Goal: Transaction & Acquisition: Purchase product/service

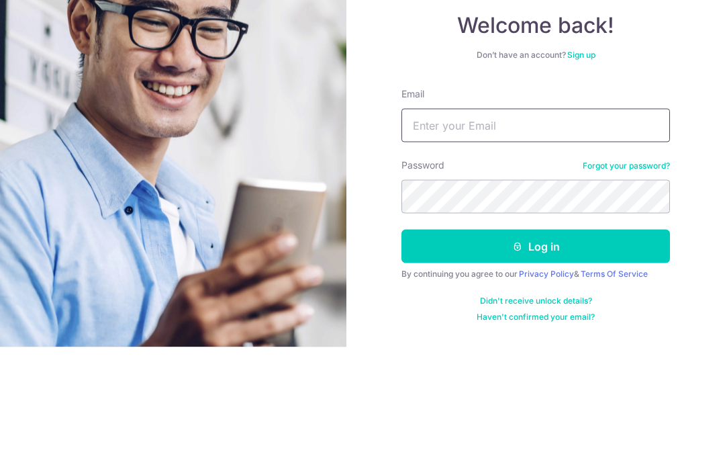
type input "Ngaudreykim@gmail.com"
click at [536, 357] on button "Log in" at bounding box center [535, 374] width 269 height 34
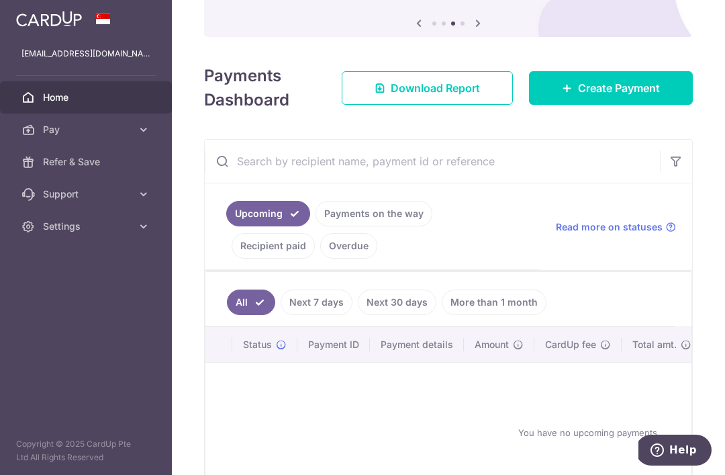
click at [645, 96] on span "Create Payment" at bounding box center [619, 88] width 82 height 16
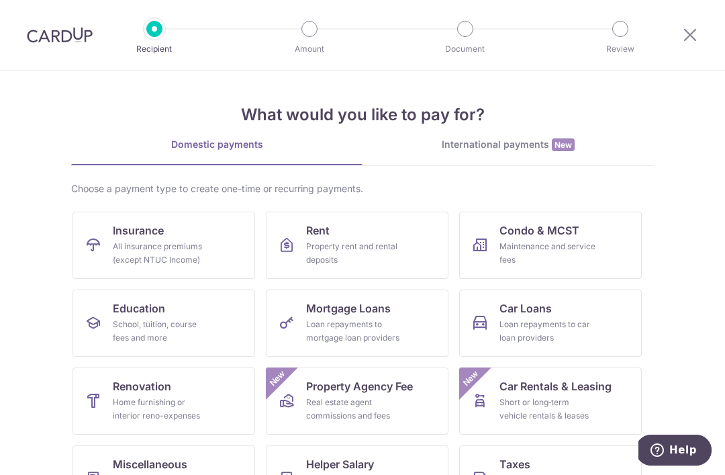
click at [208, 243] on div "All insurance premiums (except NTUC Income)" at bounding box center [161, 253] width 97 height 27
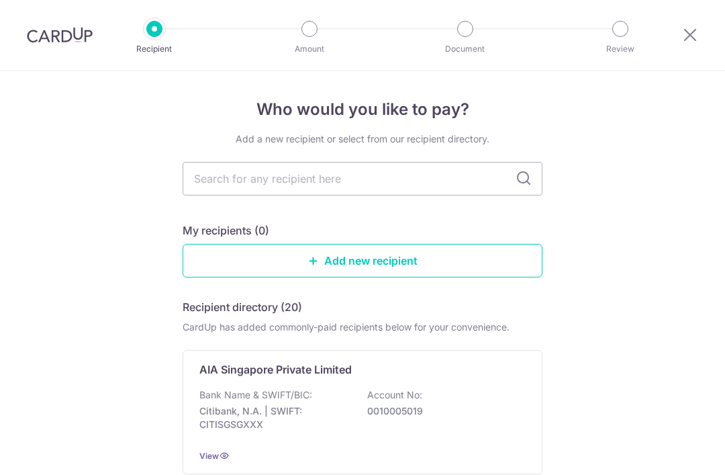
click at [455, 185] on input "text" at bounding box center [363, 179] width 360 height 34
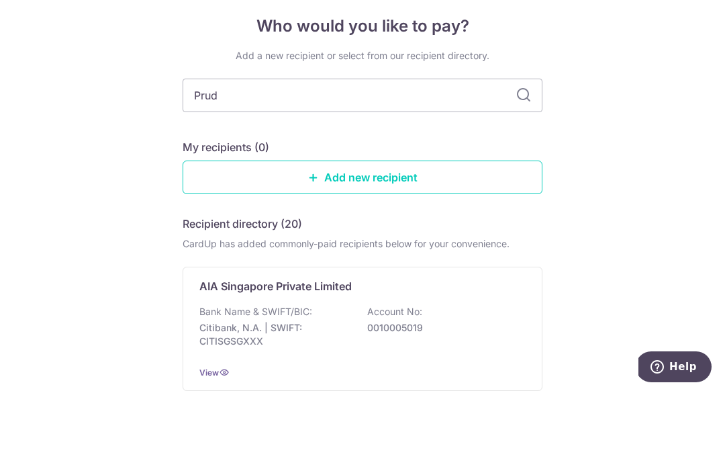
type input "Prude"
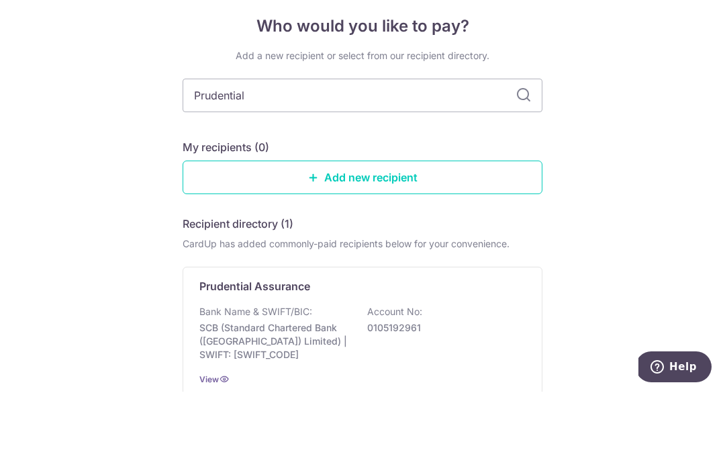
type input "Prudential"
click at [532, 162] on input "Prudential" at bounding box center [363, 179] width 360 height 34
click at [512, 162] on input "Prudential" at bounding box center [363, 179] width 360 height 34
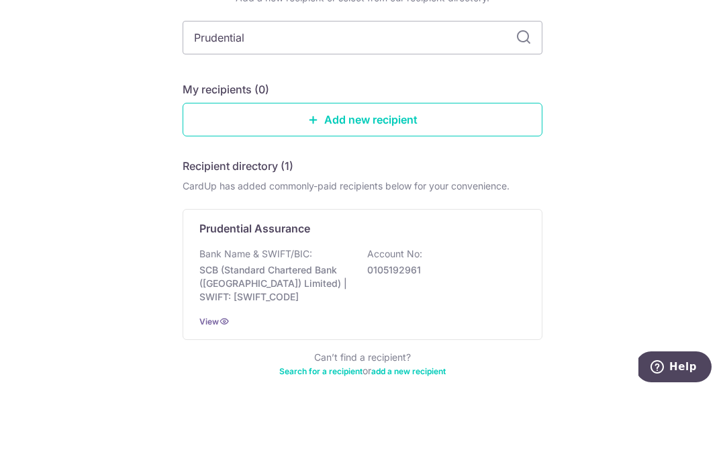
scroll to position [59, 0]
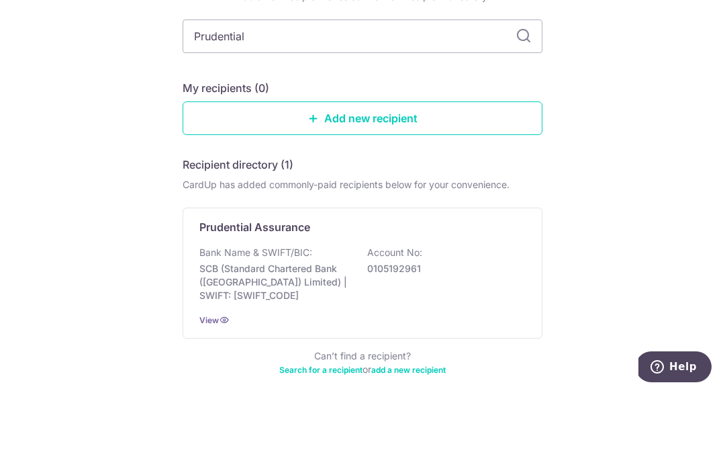
click at [514, 103] on input "Prudential" at bounding box center [363, 120] width 360 height 34
click at [515, 103] on input "Prudential" at bounding box center [363, 120] width 360 height 34
click at [514, 103] on input "Prudential" at bounding box center [363, 120] width 360 height 34
click at [438, 103] on input "Prudential" at bounding box center [363, 120] width 360 height 34
click at [430, 103] on input "Prudential" at bounding box center [363, 120] width 360 height 34
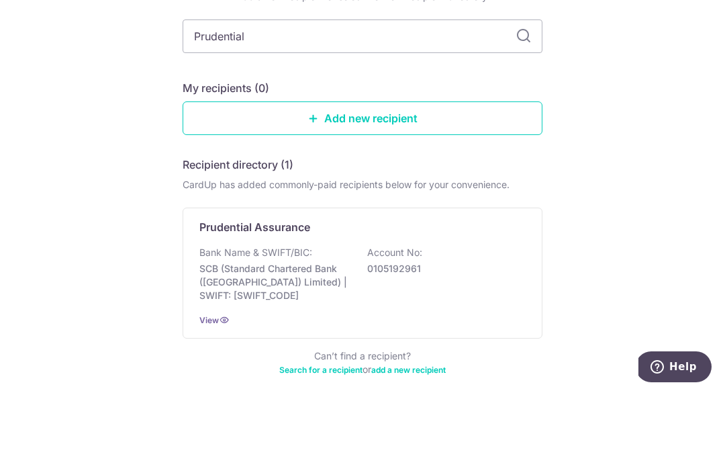
click at [428, 103] on input "Prudential" at bounding box center [363, 120] width 360 height 34
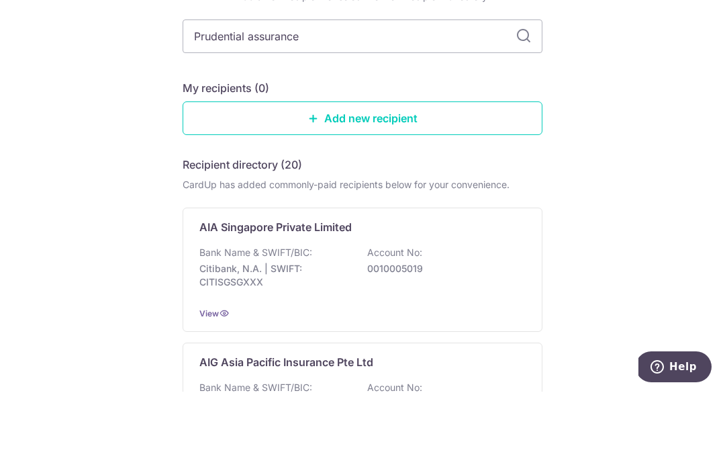
type input "Prudential assurance"
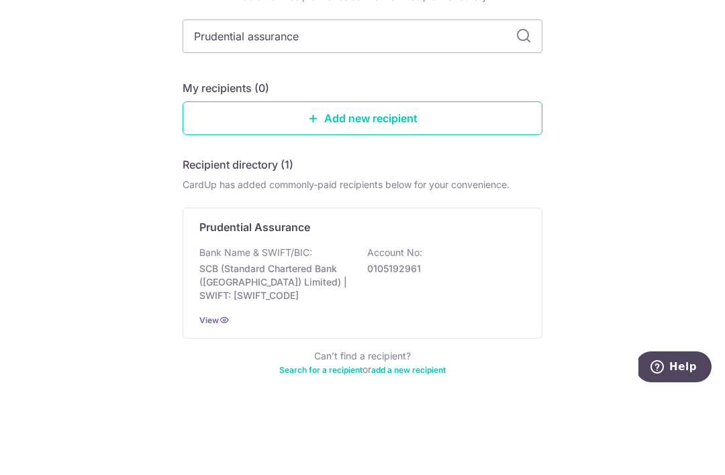
click at [527, 103] on input "Prudential assurance" at bounding box center [363, 120] width 360 height 34
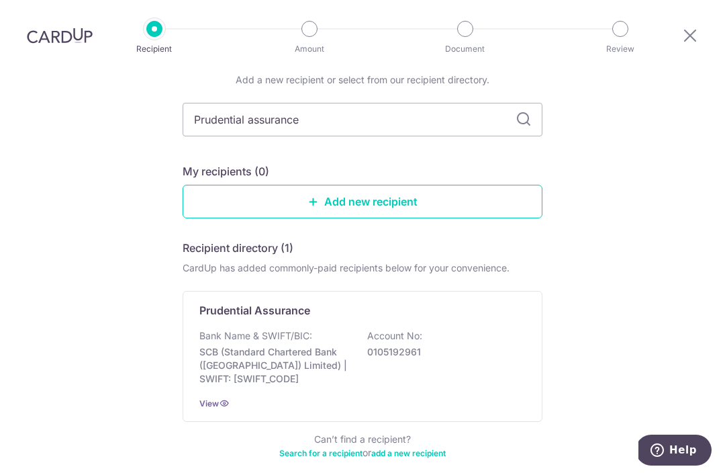
click at [489, 329] on div "Bank Name & SWIFT/BIC: SCB (Standard Chartered Bank (Singapore) Limited) | SWIF…" at bounding box center [362, 357] width 326 height 56
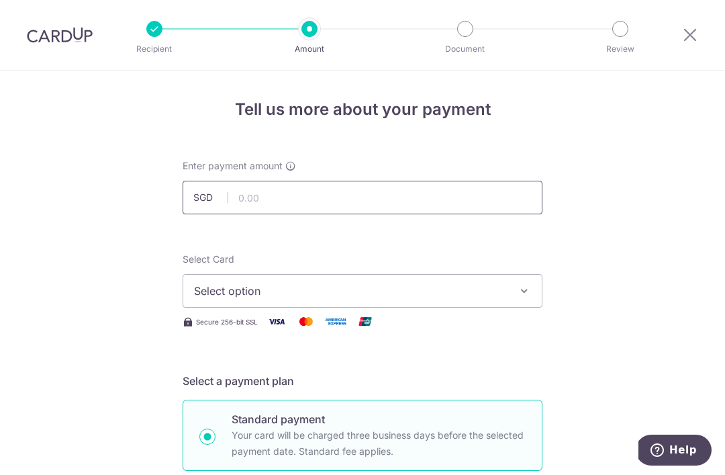
click at [426, 203] on input "text" at bounding box center [363, 198] width 360 height 34
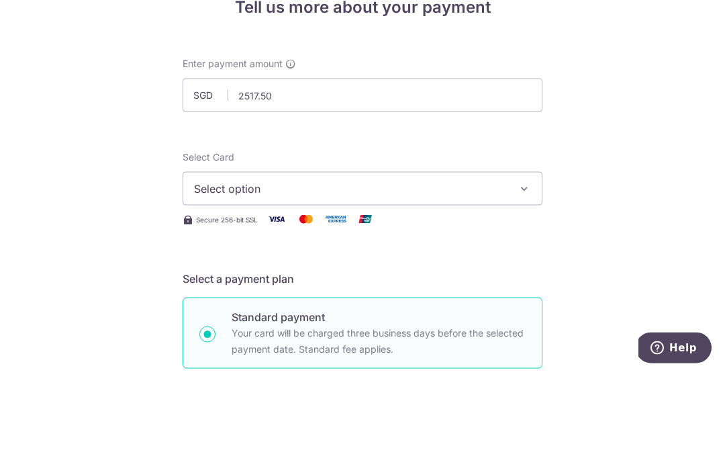
type input "2,517.50"
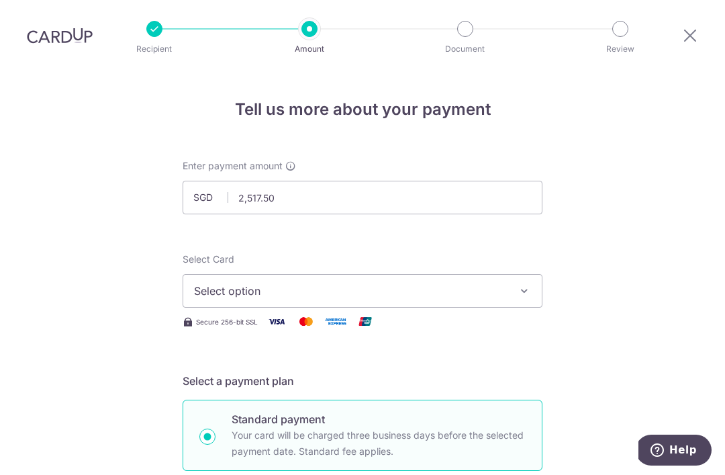
click at [506, 274] on button "Select option" at bounding box center [363, 291] width 360 height 34
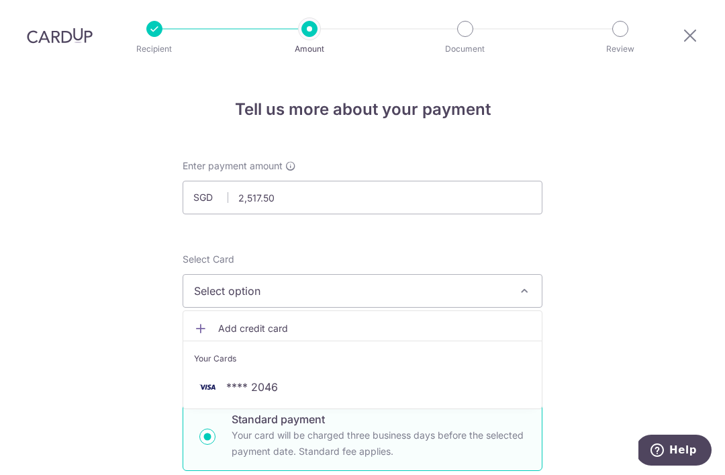
click at [493, 322] on span "Add credit card" at bounding box center [374, 328] width 313 height 13
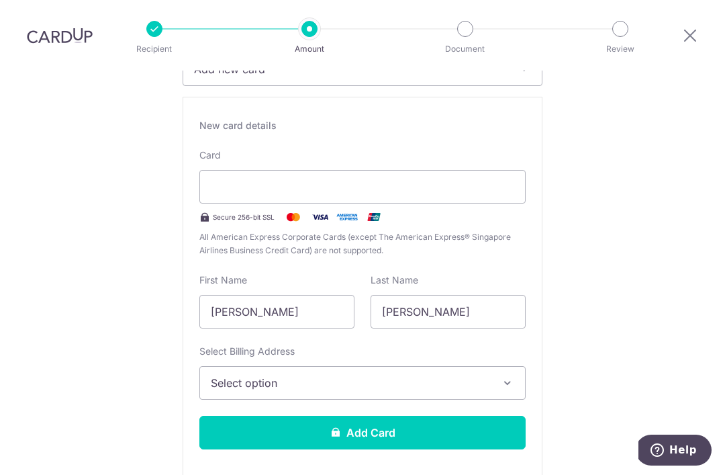
scroll to position [183, 0]
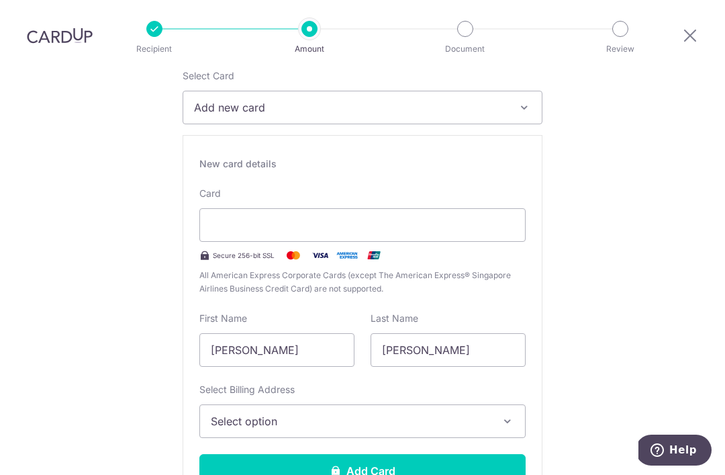
click at [529, 101] on icon "button" at bounding box center [524, 107] width 13 height 13
click at [365, 195] on span "**** 2046" at bounding box center [362, 203] width 337 height 16
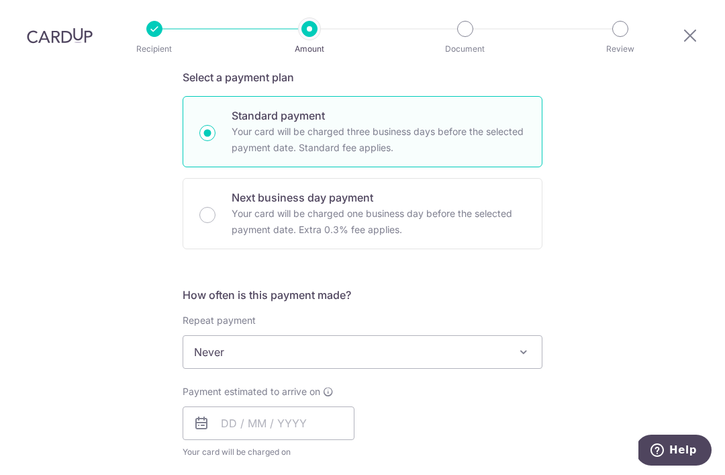
scroll to position [309, 0]
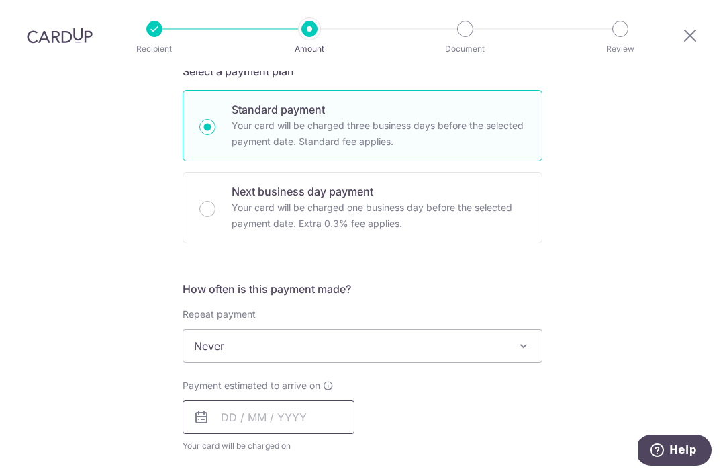
click at [307, 400] on input "text" at bounding box center [269, 417] width 172 height 34
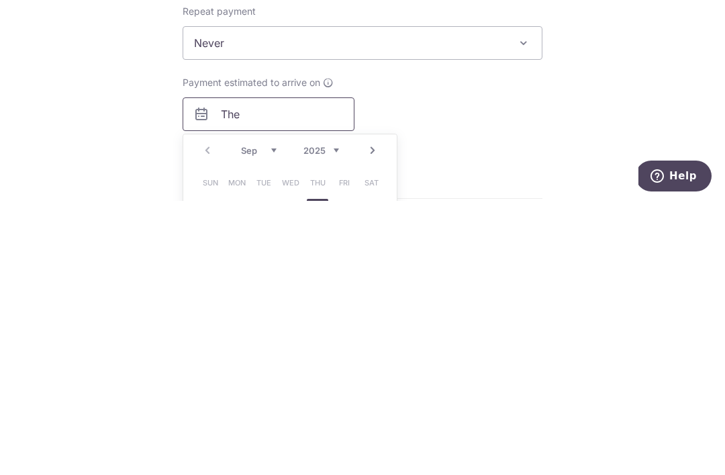
scroll to position [348, 0]
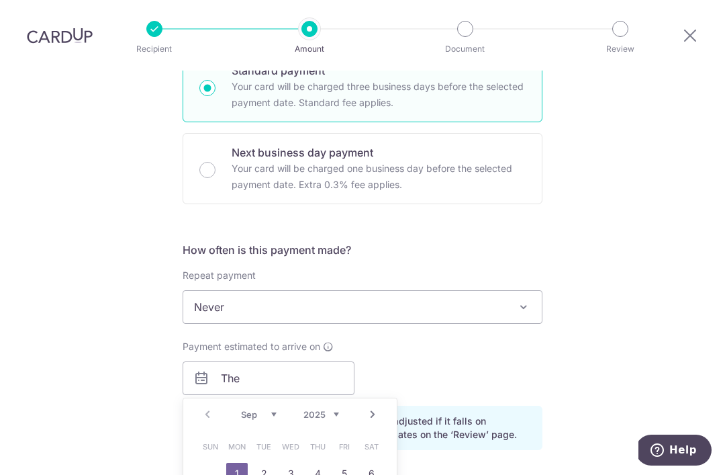
click at [642, 367] on div "Tell us more about your payment Enter payment amount SGD 2,517.50 2517.50 Selec…" at bounding box center [362, 347] width 725 height 1251
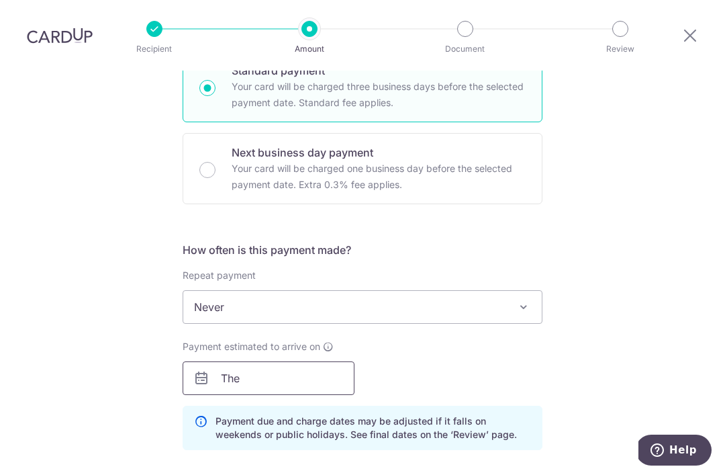
click at [320, 361] on input "The" at bounding box center [269, 378] width 172 height 34
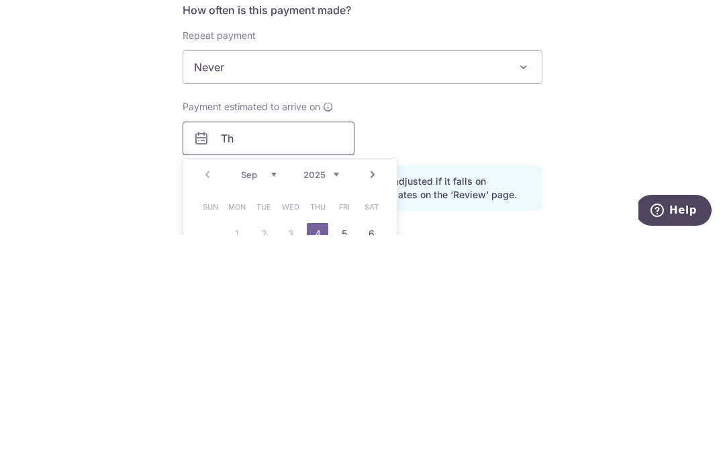
type input "T"
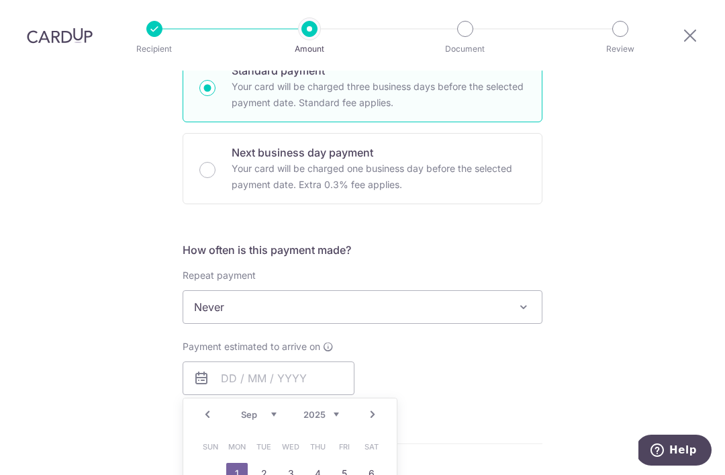
click at [240, 463] on link "1" at bounding box center [236, 473] width 21 height 21
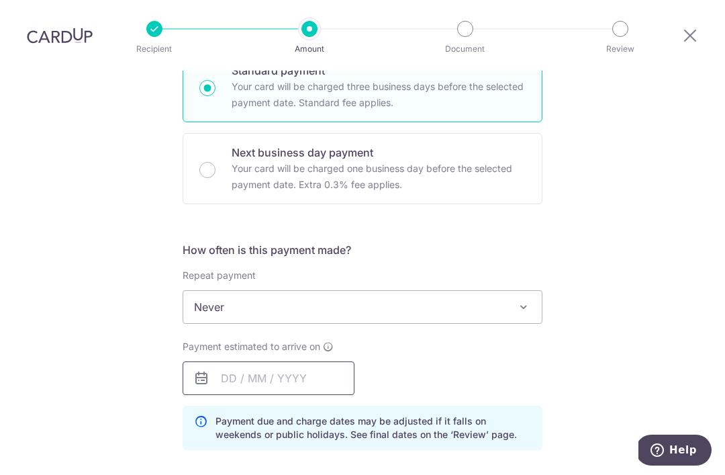
click at [275, 361] on input "text" at bounding box center [269, 378] width 172 height 34
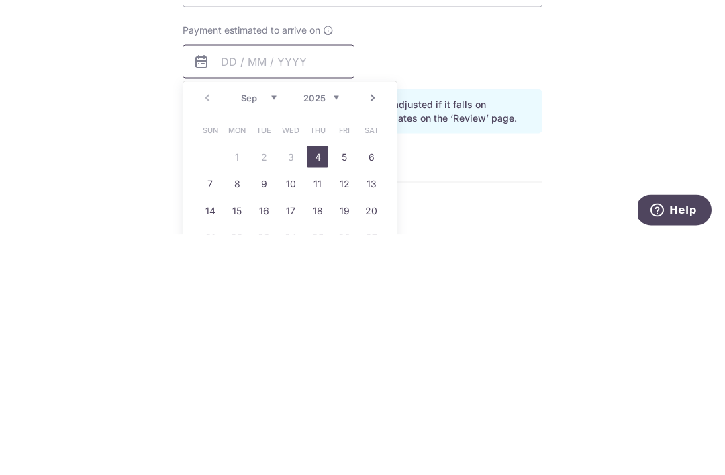
scroll to position [428, 0]
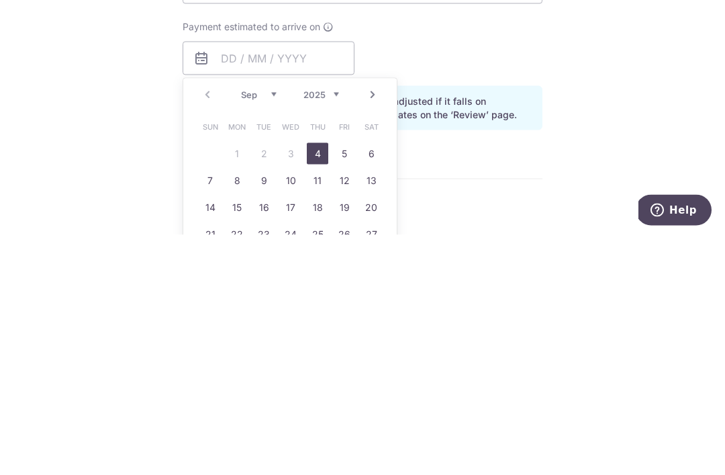
click at [207, 318] on div "Prev Next Sep Oct Nov Dec 2025 2026 2027 2028 2029 2030 2031 2032 2033 2034 2035" at bounding box center [289, 334] width 213 height 32
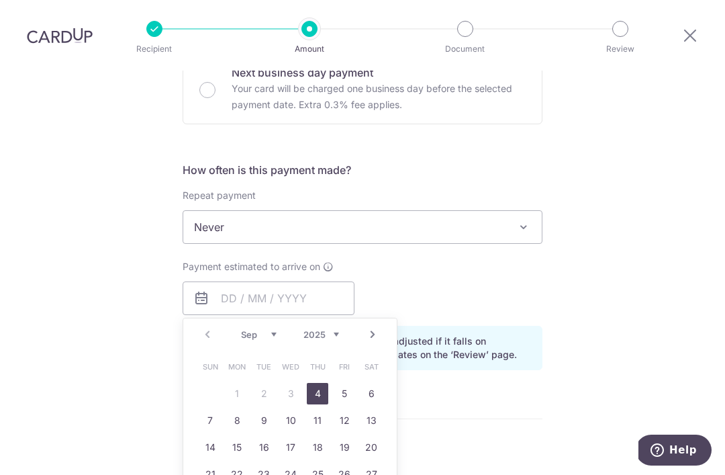
click at [320, 383] on link "4" at bounding box center [317, 393] width 21 height 21
type input "[DATE]"
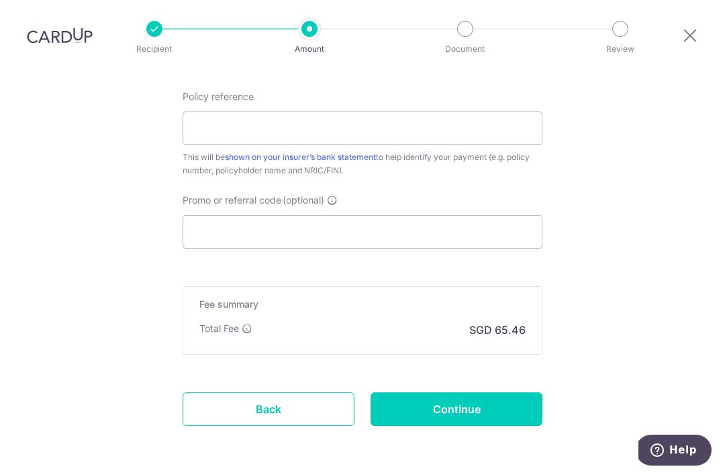
scroll to position [795, 0]
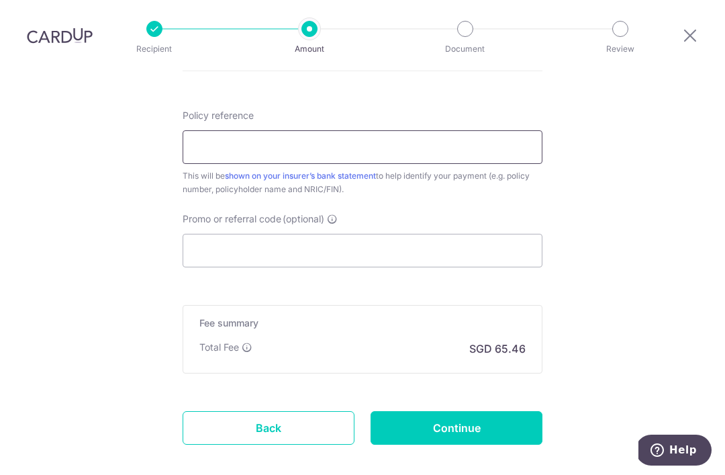
click at [475, 130] on input "Policy reference" at bounding box center [363, 147] width 360 height 34
type input "72138009 96920770"
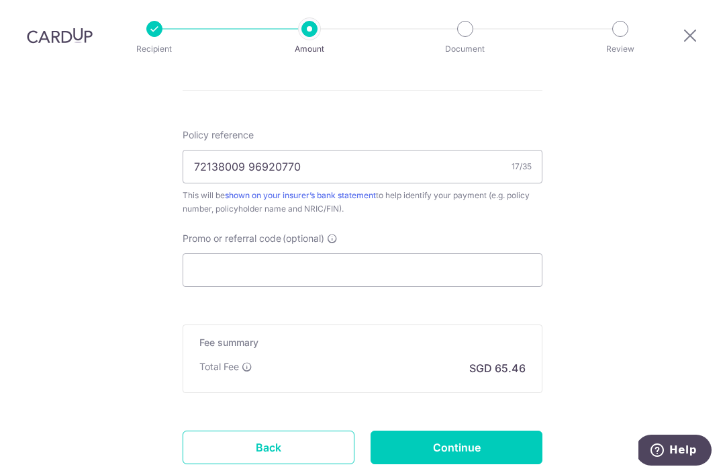
scroll to position [775, 0]
click at [514, 431] on input "Continue" at bounding box center [457, 448] width 172 height 34
type input "Create Schedule"
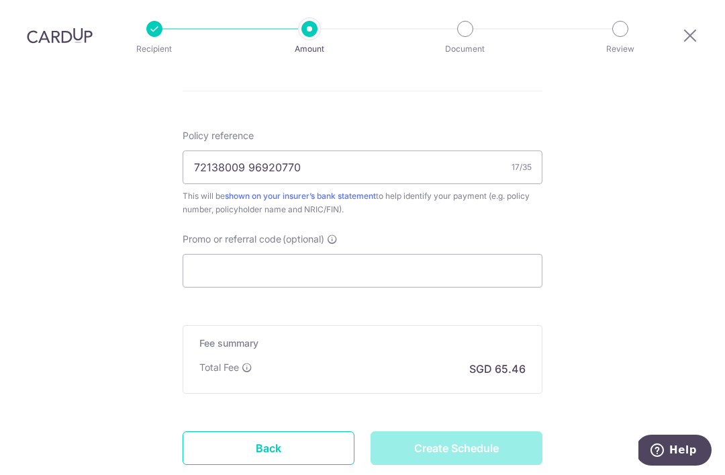
click at [512, 431] on div "Create Schedule" at bounding box center [457, 448] width 188 height 34
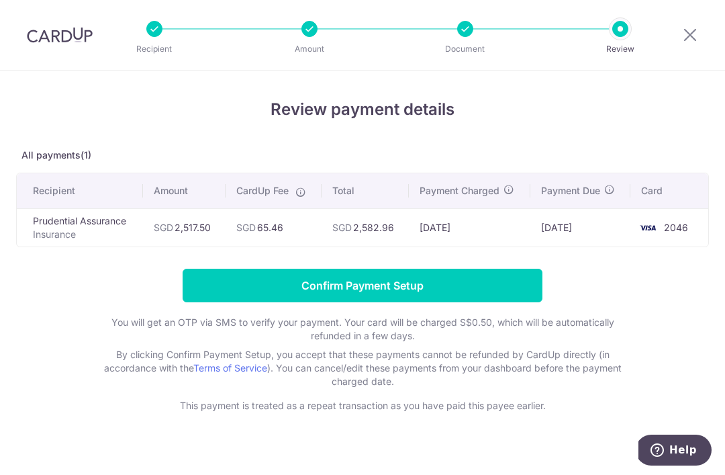
click at [509, 294] on input "Confirm Payment Setup" at bounding box center [363, 286] width 360 height 34
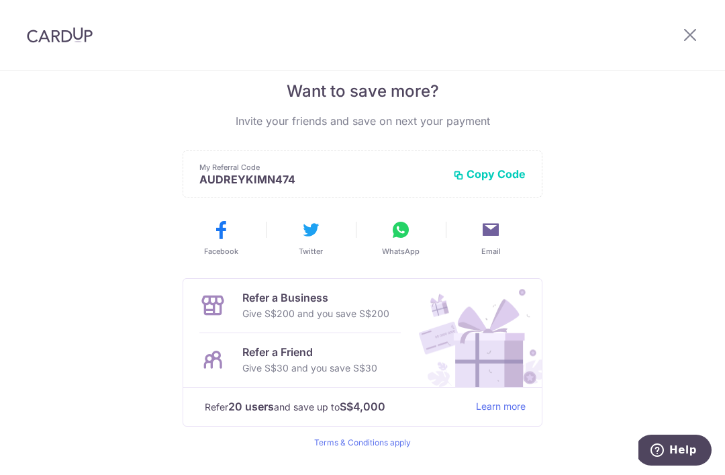
scroll to position [276, 0]
click at [692, 36] on icon at bounding box center [690, 34] width 16 height 17
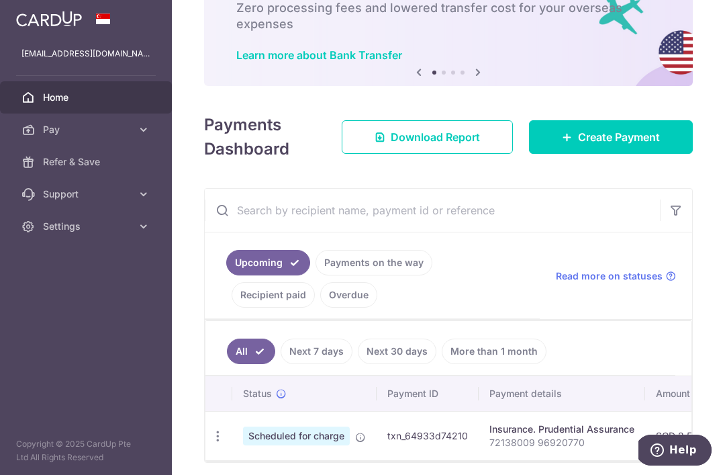
scroll to position [85, 0]
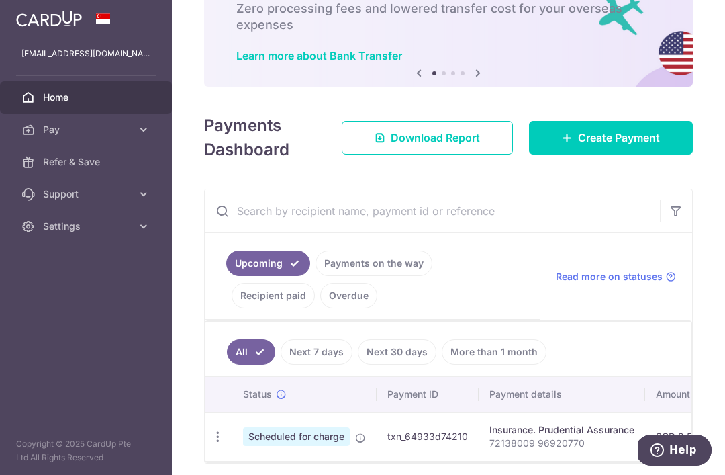
click at [465, 154] on link "Download Report" at bounding box center [427, 138] width 171 height 34
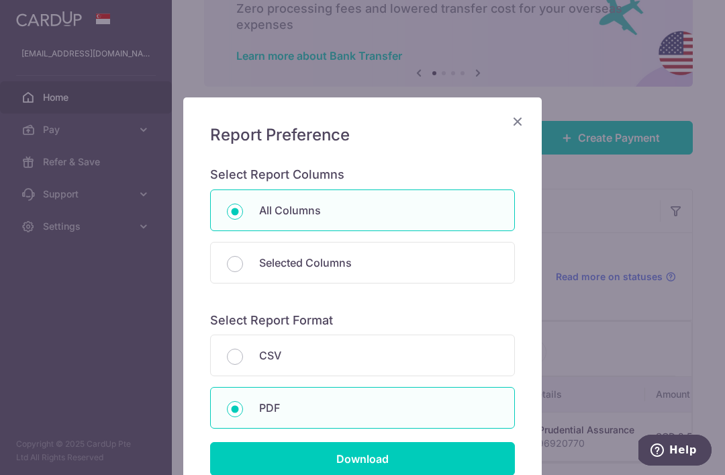
click at [465, 450] on input "Download" at bounding box center [362, 459] width 305 height 34
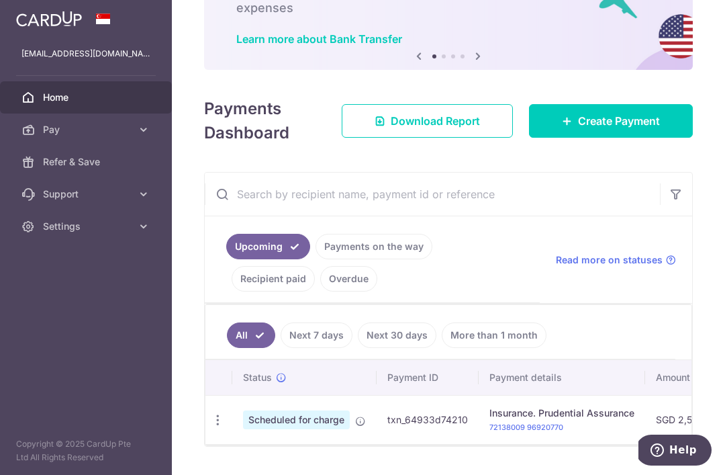
scroll to position [101, 0]
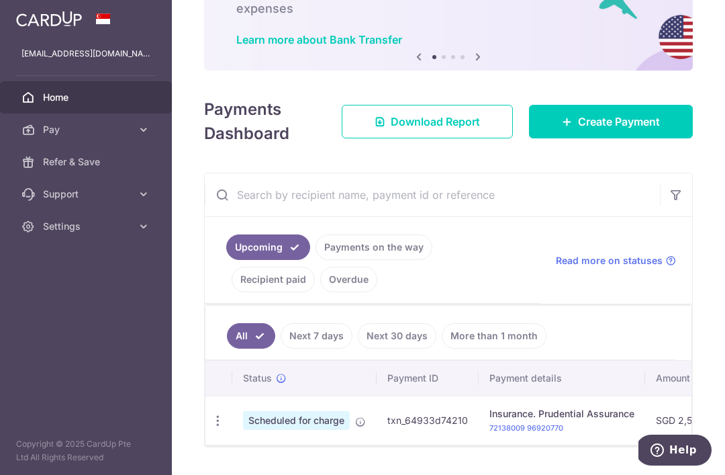
click at [281, 345] on link "Next 7 days" at bounding box center [317, 336] width 72 height 26
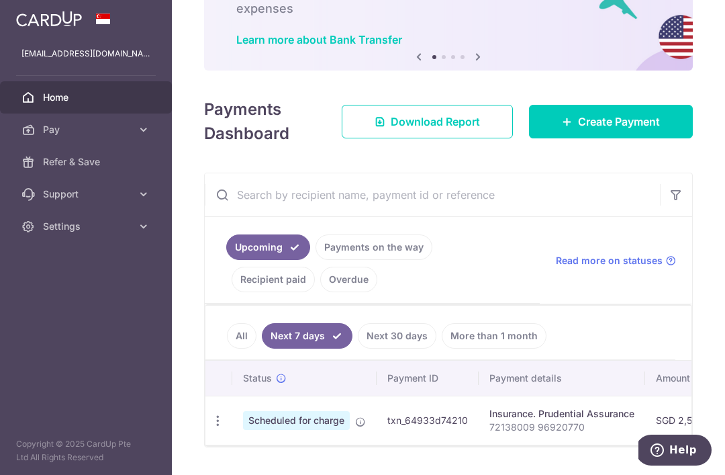
click at [484, 138] on link "Download Report" at bounding box center [427, 122] width 171 height 34
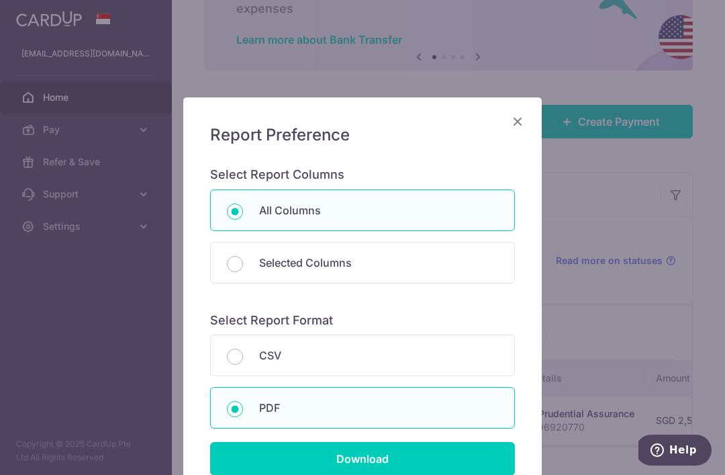
click at [394, 262] on p "Selected Columns" at bounding box center [378, 262] width 239 height 16
click at [243, 262] on input "Selected Columns" at bounding box center [235, 264] width 16 height 16
radio input "false"
radio input "true"
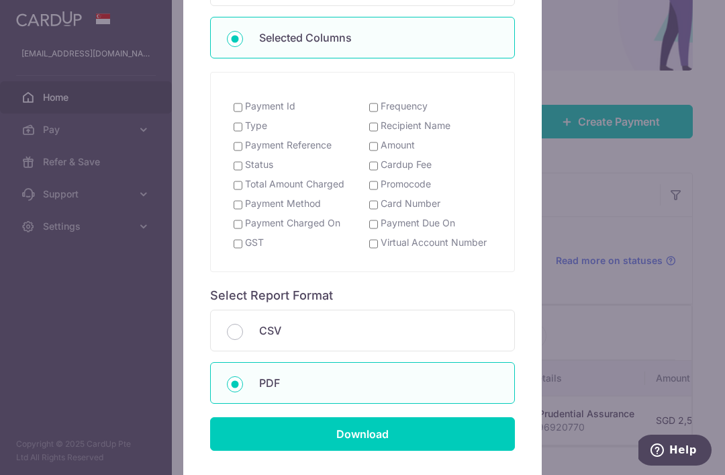
scroll to position [229, 0]
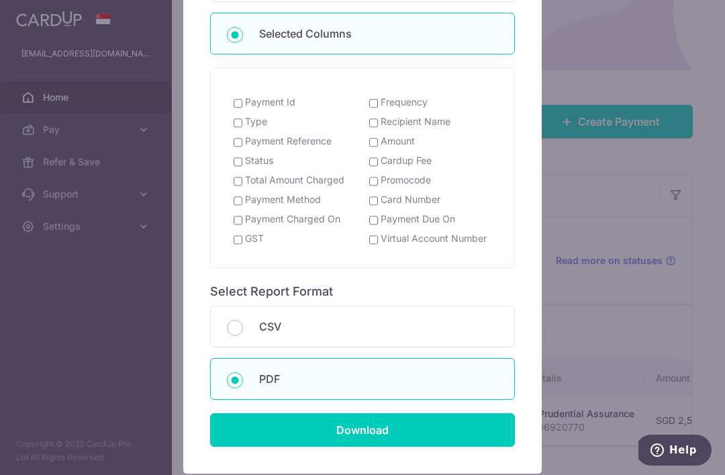
click at [241, 146] on input "Payment Reference" at bounding box center [238, 142] width 9 height 11
checkbox input "true"
click at [408, 445] on input "Download" at bounding box center [362, 430] width 305 height 34
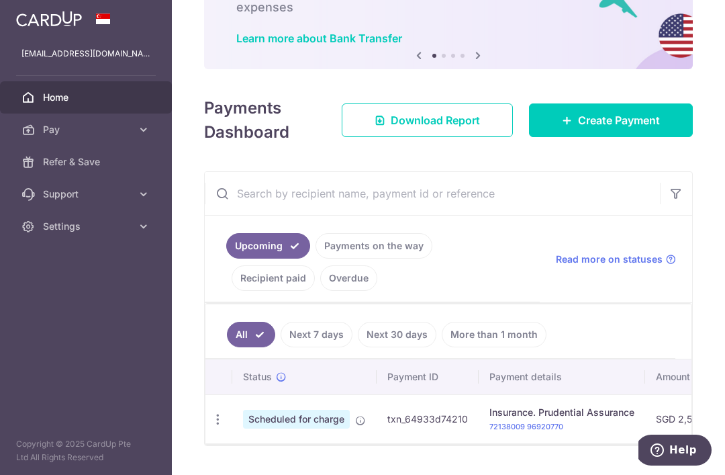
scroll to position [101, 0]
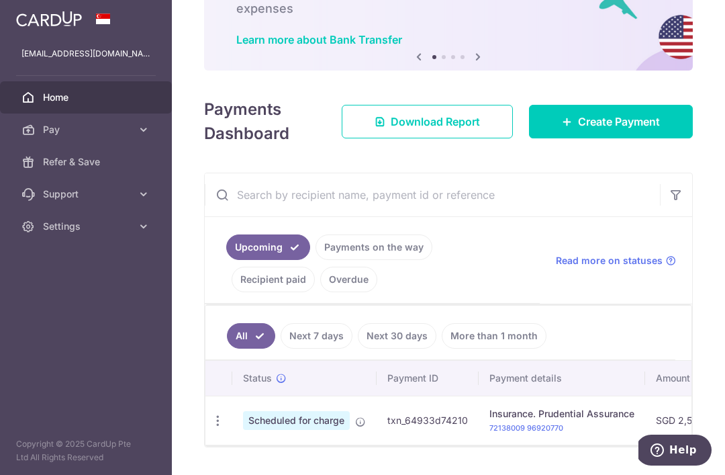
click at [232, 427] on td "Scheduled for charge" at bounding box center [304, 419] width 144 height 49
click at [211, 428] on icon "button" at bounding box center [218, 421] width 14 height 14
click at [187, 432] on div at bounding box center [362, 237] width 725 height 475
click at [645, 428] on td "SGD 2,517.50" at bounding box center [685, 419] width 80 height 49
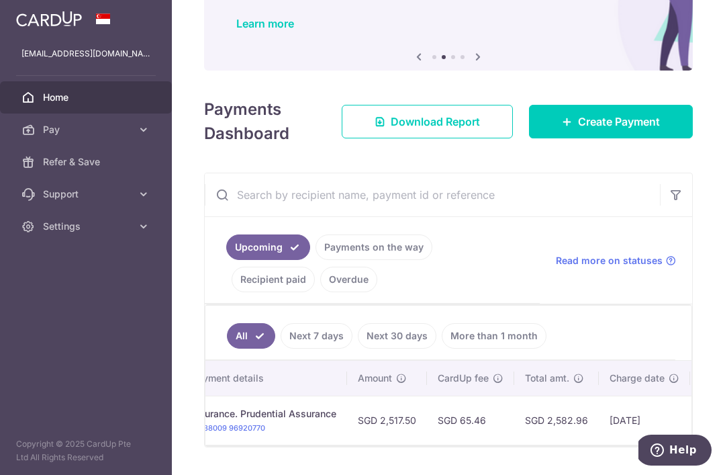
click at [442, 130] on span "Download Report" at bounding box center [435, 121] width 89 height 16
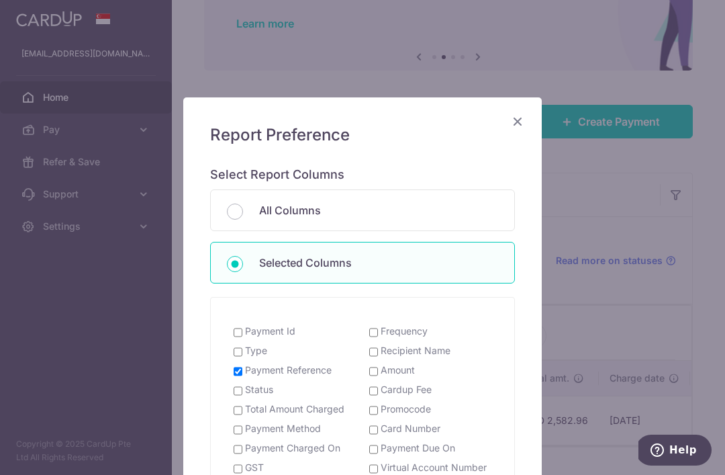
click at [443, 202] on p "All Columns" at bounding box center [378, 210] width 239 height 16
click at [243, 203] on input "All Columns" at bounding box center [235, 211] width 16 height 16
radio input "true"
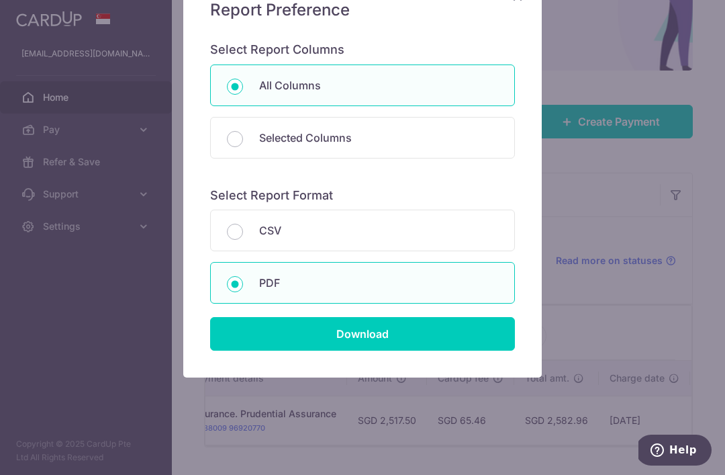
scroll to position [124, 0]
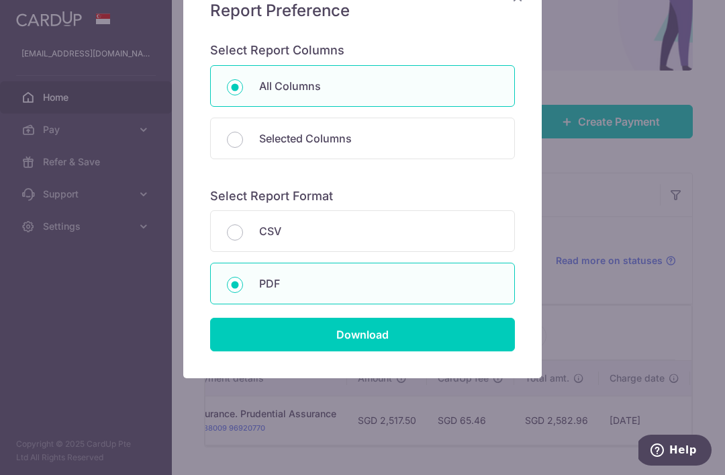
click at [352, 343] on input "Download" at bounding box center [362, 335] width 305 height 34
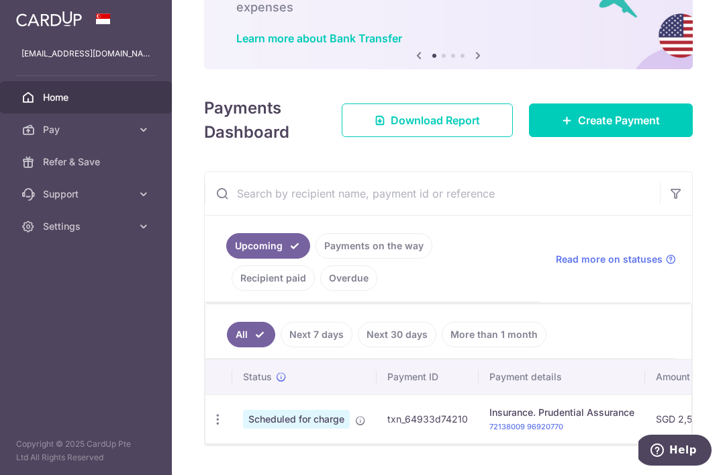
scroll to position [101, 0]
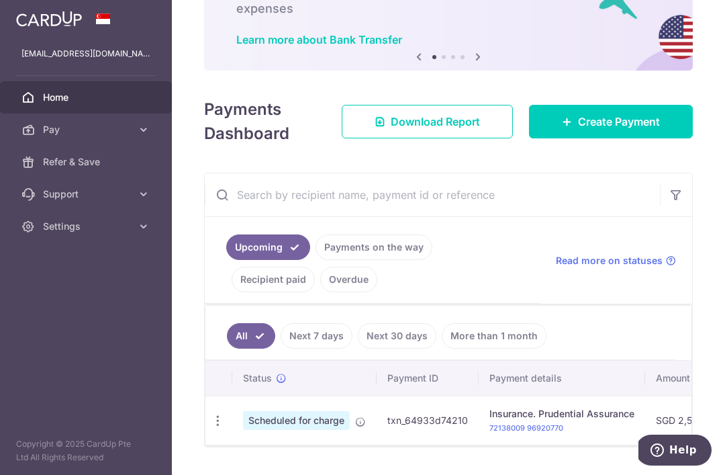
click at [635, 267] on span "Read more on statuses" at bounding box center [609, 260] width 107 height 13
click at [281, 348] on link "Next 7 days" at bounding box center [317, 336] width 72 height 26
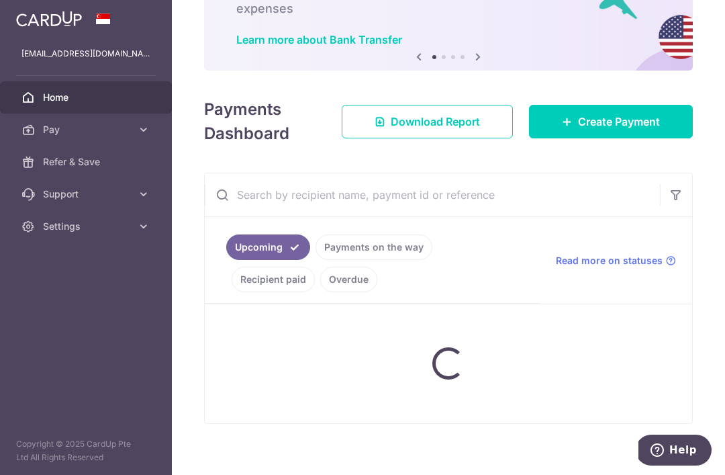
scroll to position [89, 0]
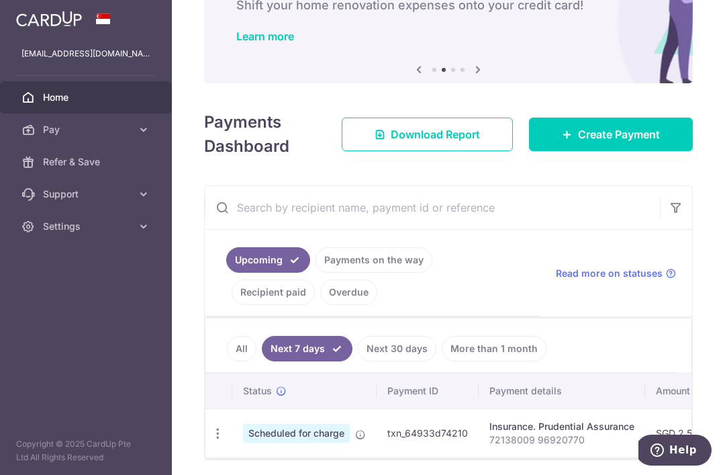
copy tr "txn_64933d74210"
click at [270, 229] on input "text" at bounding box center [432, 207] width 455 height 43
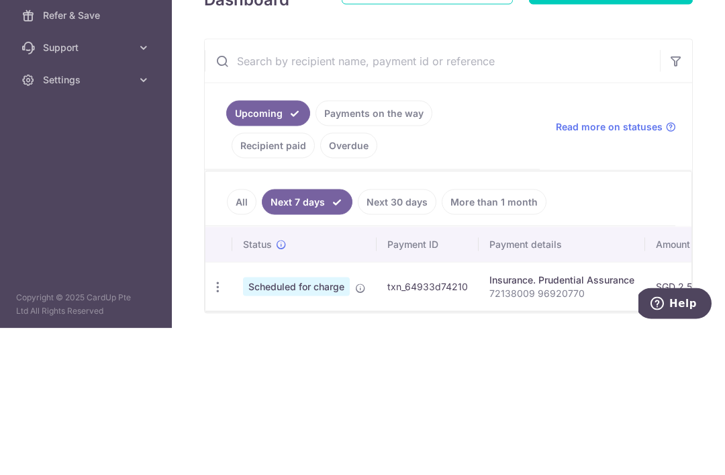
click at [205, 186] on input "text" at bounding box center [432, 207] width 455 height 43
paste input "txn_64933d74210"
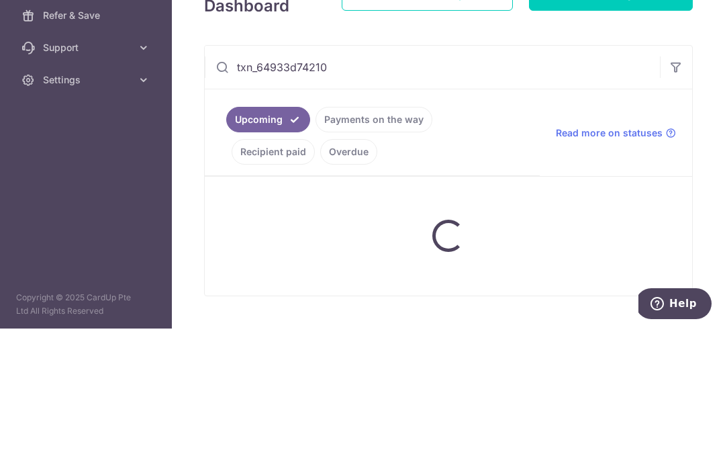
click at [205, 192] on input "txn_64933d74210" at bounding box center [432, 213] width 455 height 43
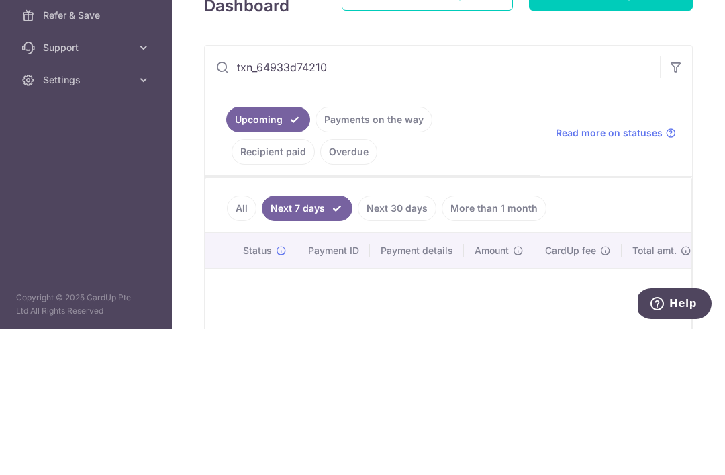
click at [205, 192] on input "txn_64933d74210" at bounding box center [432, 213] width 455 height 43
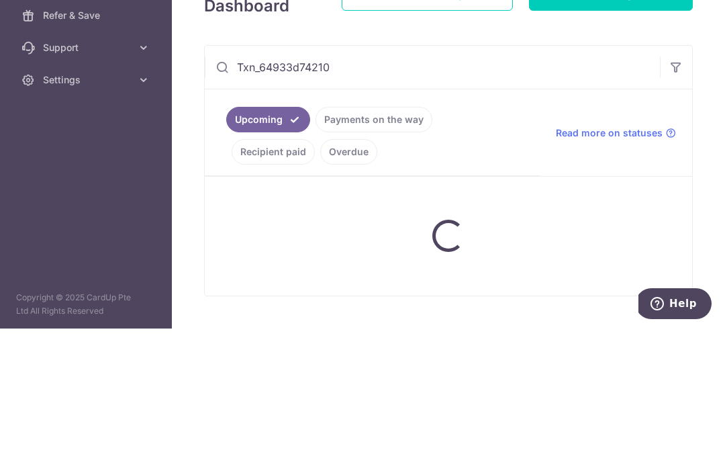
click at [205, 192] on input "Txn_64933d74210" at bounding box center [432, 213] width 455 height 43
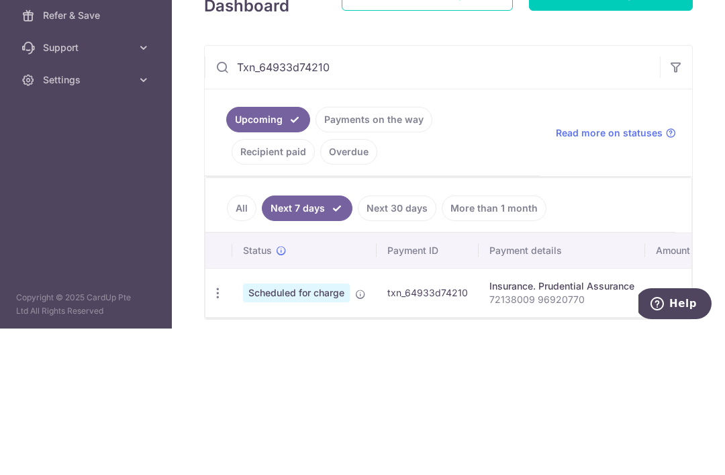
scroll to position [43, 0]
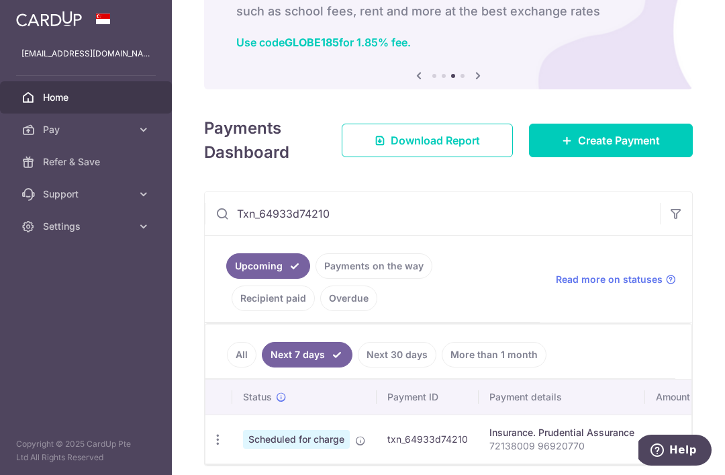
type input "Txn_64933d74210"
click at [675, 207] on icon "button" at bounding box center [675, 213] width 13 height 13
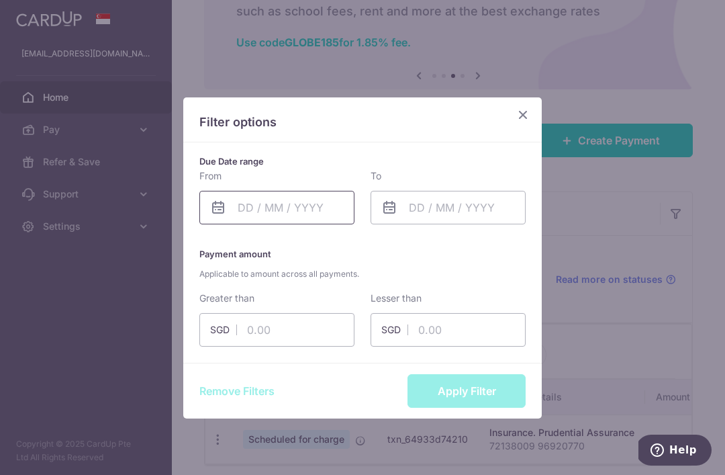
click at [321, 210] on input "text" at bounding box center [276, 208] width 155 height 34
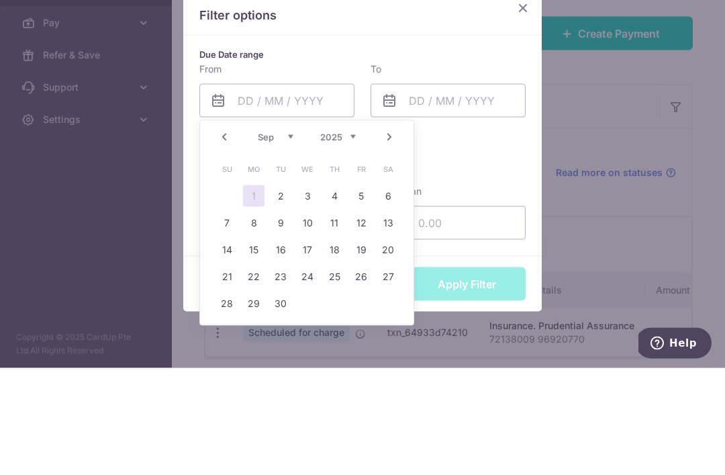
click at [257, 292] on link "1" at bounding box center [253, 302] width 21 height 21
type input "[DATE]"
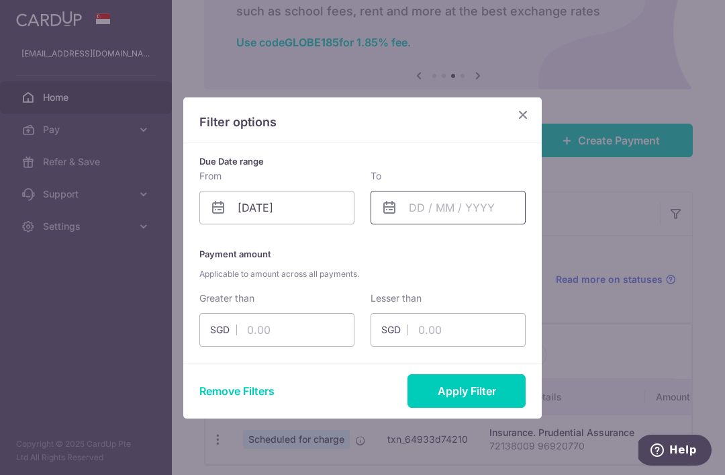
click at [499, 211] on input "text" at bounding box center [448, 208] width 155 height 34
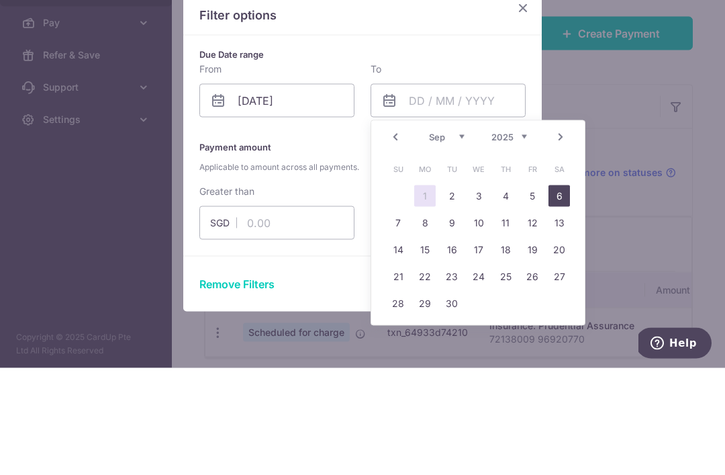
click at [557, 292] on link "6" at bounding box center [559, 302] width 21 height 21
type input "[DATE]"
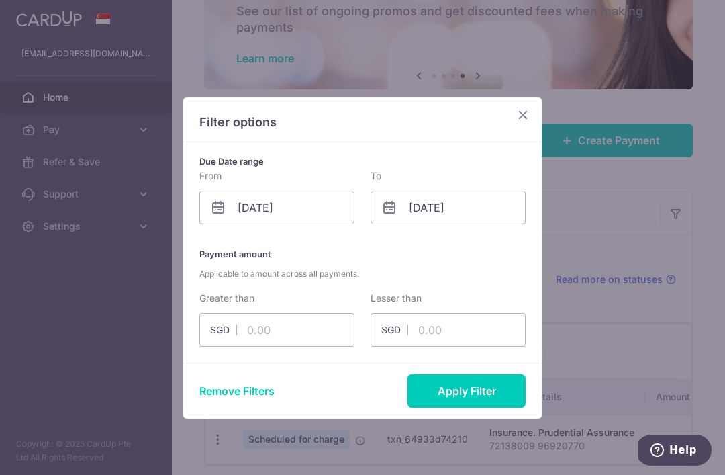
click at [495, 384] on button "Apply Filter" at bounding box center [467, 391] width 118 height 34
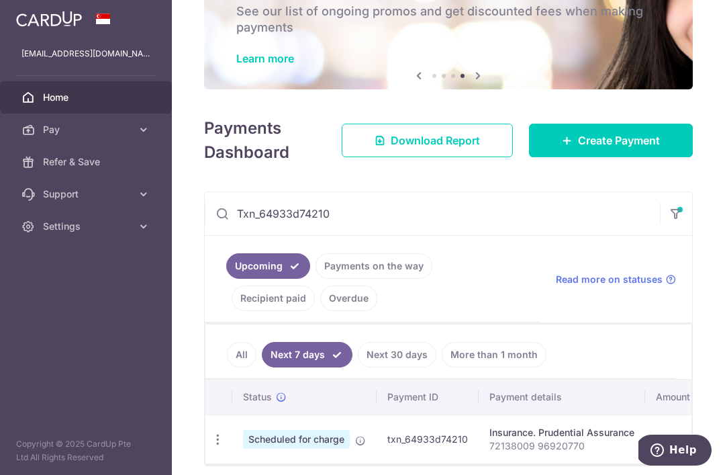
click at [474, 135] on span "Download Report" at bounding box center [435, 140] width 89 height 16
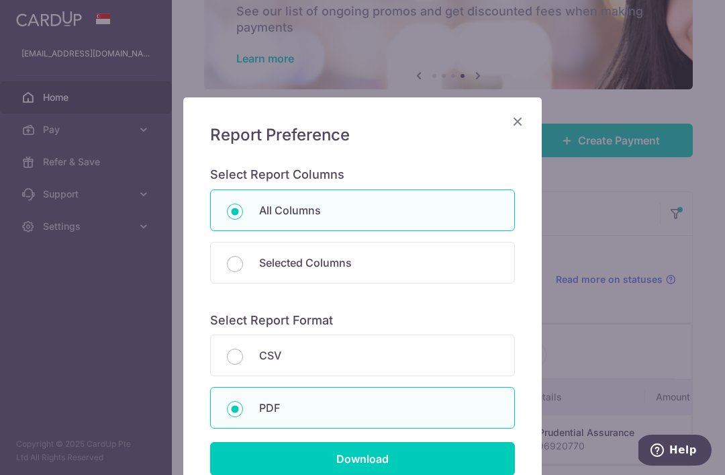
click at [461, 474] on html "[EMAIL_ADDRESS][DOMAIN_NAME] Home Pay Payments Recipients Cards Refer & Save Su…" at bounding box center [362, 237] width 725 height 475
click at [497, 474] on html "[EMAIL_ADDRESS][DOMAIN_NAME] Home Pay Payments Recipients Cards Refer & Save Su…" at bounding box center [362, 237] width 725 height 475
click at [454, 474] on html "[EMAIL_ADDRESS][DOMAIN_NAME] Home Pay Payments Recipients Cards Refer & Save Su…" at bounding box center [362, 237] width 725 height 475
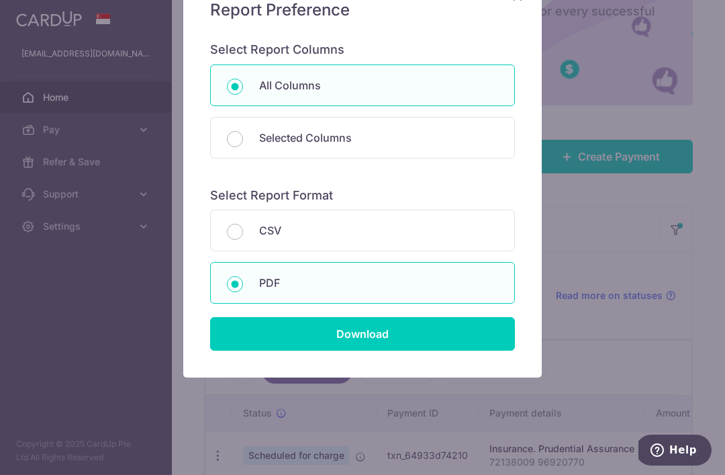
scroll to position [124, 0]
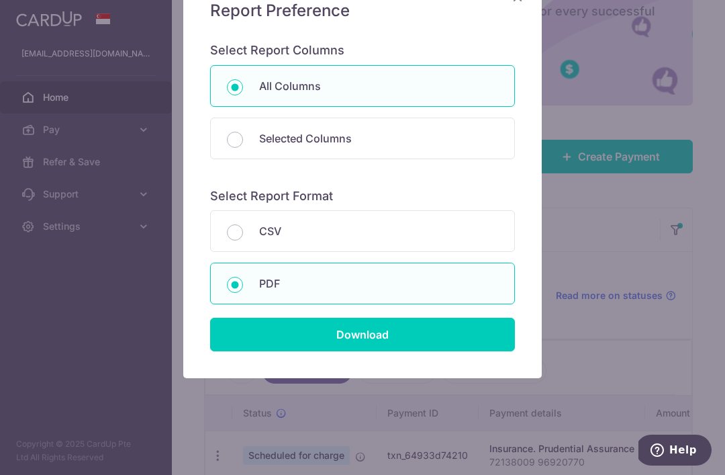
click at [341, 377] on div "Report Preference Select Report Columns All Columns Selected Columns Payment Id…" at bounding box center [363, 175] width 360 height 406
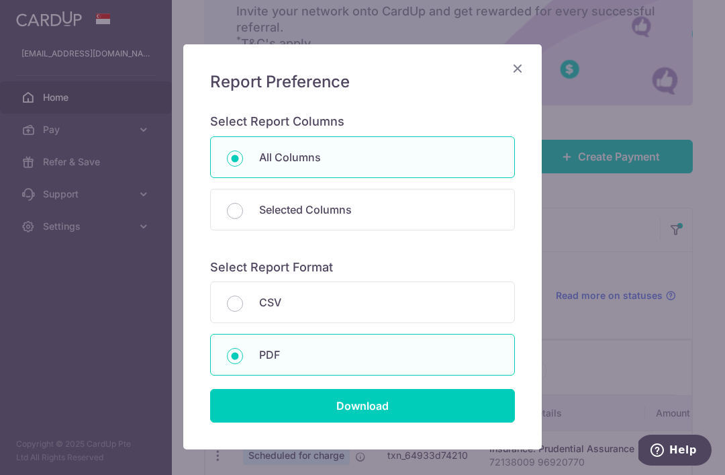
scroll to position [54, 0]
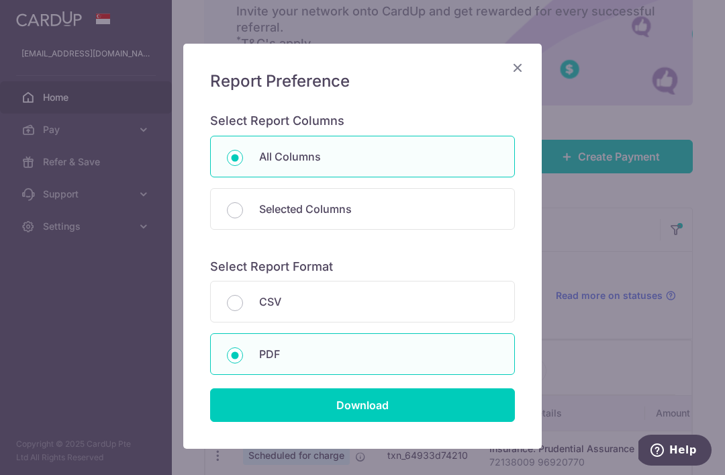
click at [397, 241] on div "All Columns Selected Columns Payment Id Frequency Type Recipient Name Payment R…" at bounding box center [362, 189] width 305 height 107
click at [403, 201] on p "Selected Columns" at bounding box center [378, 209] width 239 height 16
click at [243, 202] on input "Selected Columns" at bounding box center [235, 210] width 16 height 16
radio input "false"
radio input "true"
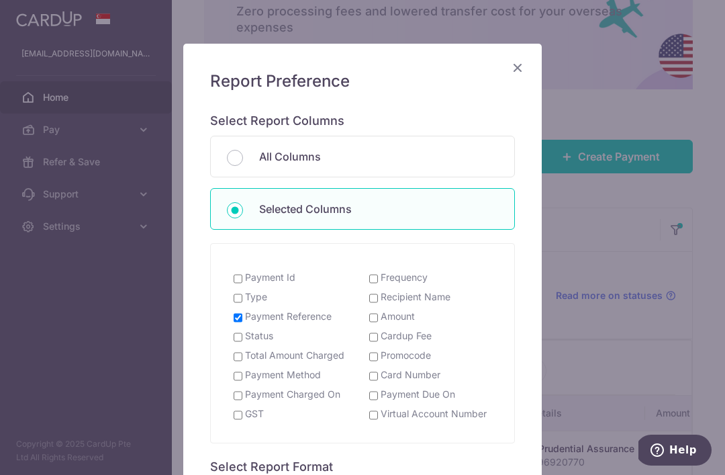
click at [372, 274] on input "Frequency" at bounding box center [373, 278] width 9 height 11
checkbox input "true"
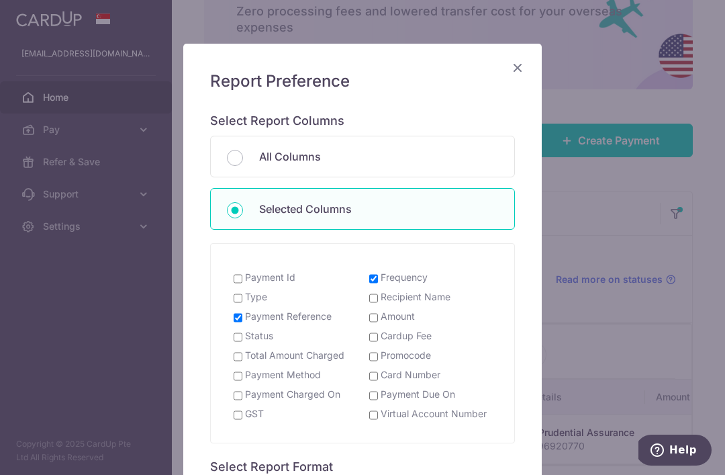
click at [424, 197] on div "Selected Columns" at bounding box center [362, 209] width 305 height 42
click at [250, 195] on div "Selected Columns" at bounding box center [362, 209] width 305 height 42
click at [238, 202] on input "Selected Columns" at bounding box center [235, 210] width 16 height 16
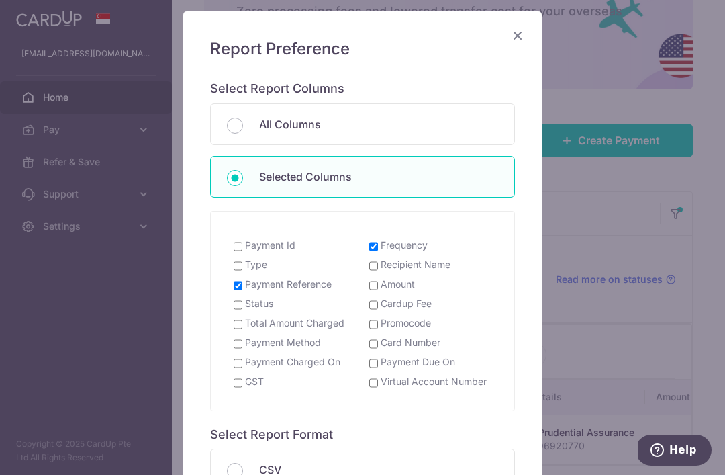
scroll to position [84, 0]
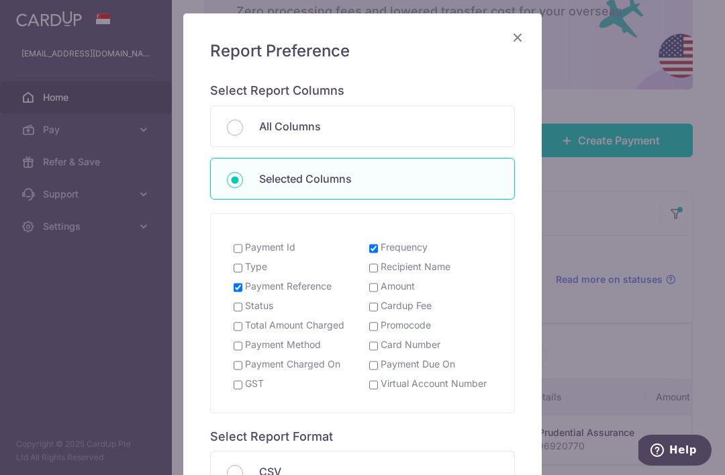
click at [519, 83] on div "Report Preference Select Report Columns All Columns Selected Columns Payment Id…" at bounding box center [362, 315] width 359 height 605
click at [522, 83] on div "Report Preference Select Report Columns All Columns Selected Columns Payment Id…" at bounding box center [362, 315] width 359 height 605
click at [526, 69] on div "Report Preference Select Report Columns All Columns Selected Columns Payment Id…" at bounding box center [362, 315] width 359 height 605
click at [522, 77] on div "Report Preference Select Report Columns All Columns Selected Columns Payment Id…" at bounding box center [362, 315] width 359 height 605
click at [442, 163] on div "Selected Columns" at bounding box center [362, 179] width 305 height 42
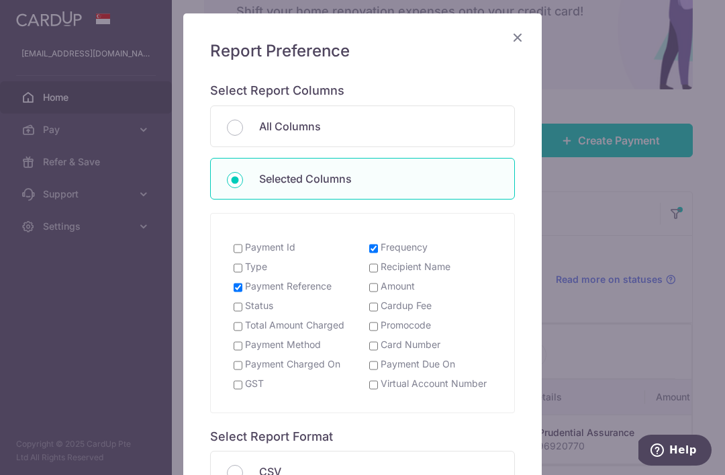
click at [511, 97] on h6 "Select Report Columns" at bounding box center [362, 90] width 305 height 15
click at [434, 177] on p "Selected Columns" at bounding box center [378, 179] width 239 height 16
click at [243, 177] on input "Selected Columns" at bounding box center [235, 180] width 16 height 16
click at [436, 176] on p "Selected Columns" at bounding box center [378, 179] width 239 height 16
click at [243, 176] on input "Selected Columns" at bounding box center [235, 180] width 16 height 16
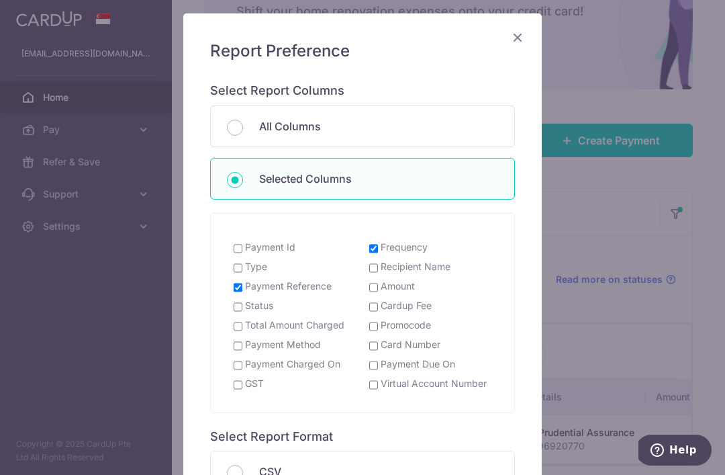
click at [239, 176] on input "Selected Columns" at bounding box center [235, 180] width 16 height 16
click at [242, 160] on div "Selected Columns" at bounding box center [362, 179] width 305 height 42
click at [236, 187] on input "Selected Columns" at bounding box center [235, 180] width 16 height 16
click at [250, 179] on div "Selected Columns" at bounding box center [362, 179] width 305 height 42
radio input "true"
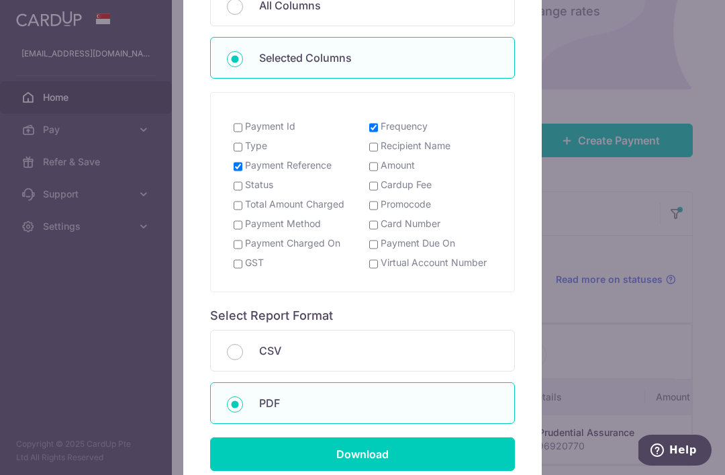
scroll to position [216, 0]
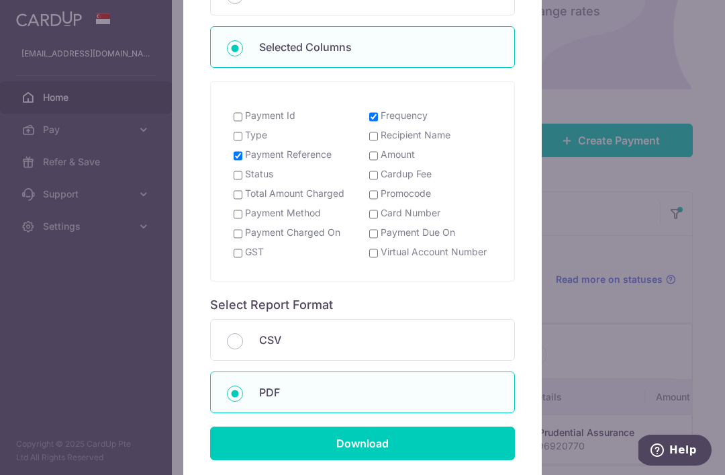
click at [381, 288] on form "Select Report Columns All Columns Selected Columns Payment Id Frequency Type Re…" at bounding box center [362, 206] width 305 height 508
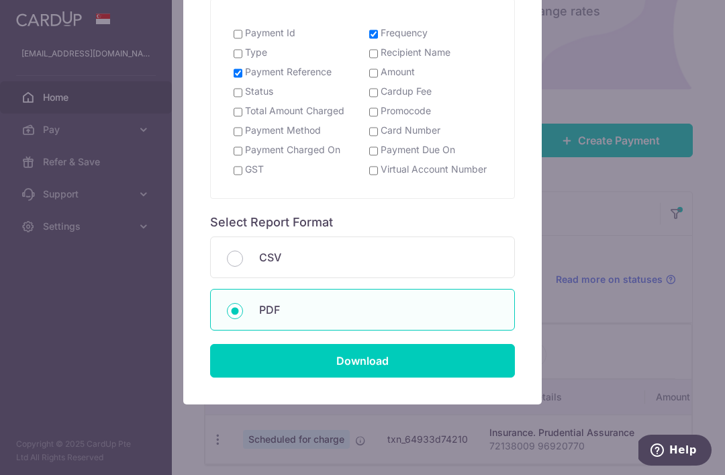
scroll to position [304, 0]
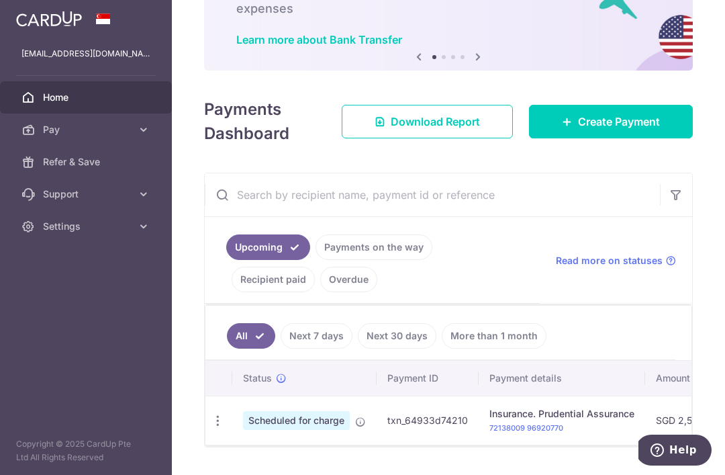
click at [250, 216] on input "text" at bounding box center [432, 194] width 455 height 43
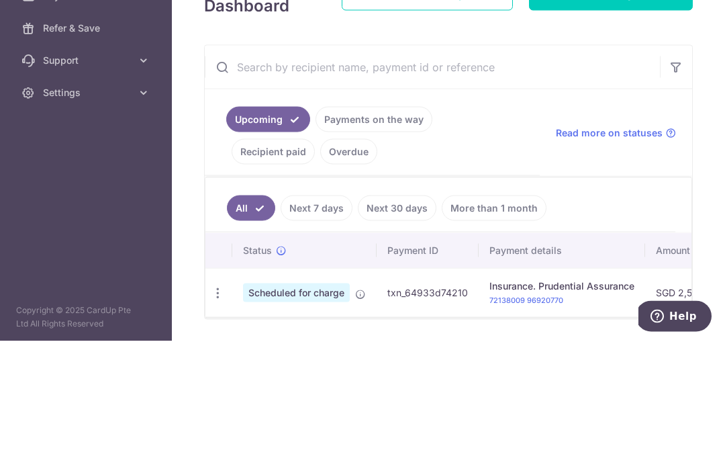
click at [205, 179] on input "text" at bounding box center [432, 200] width 455 height 43
paste input "txn_64933d74210"
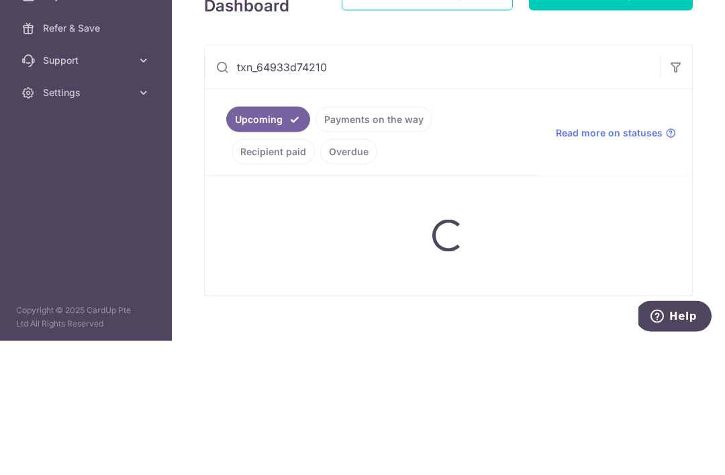
scroll to position [83, 0]
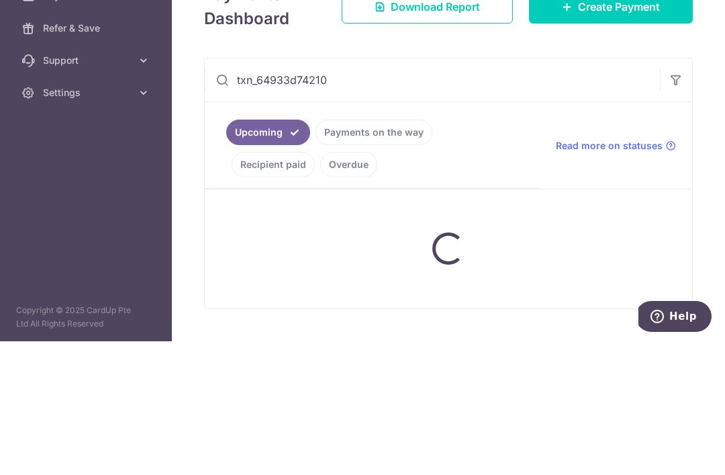
click at [205, 192] on input "txn_64933d74210" at bounding box center [432, 213] width 455 height 43
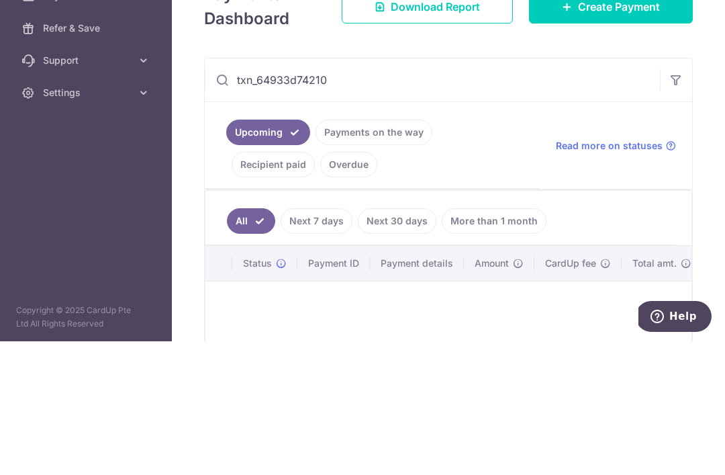
type input "txn_64933d74210"
click at [667, 197] on button "button" at bounding box center [676, 213] width 32 height 32
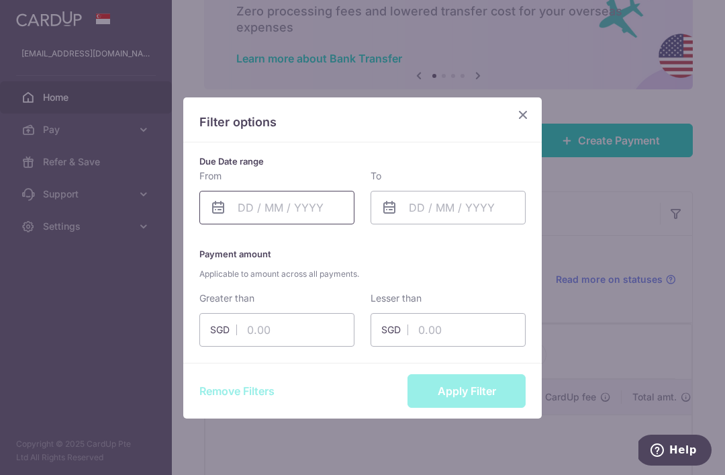
click at [316, 207] on input "text" at bounding box center [276, 208] width 155 height 34
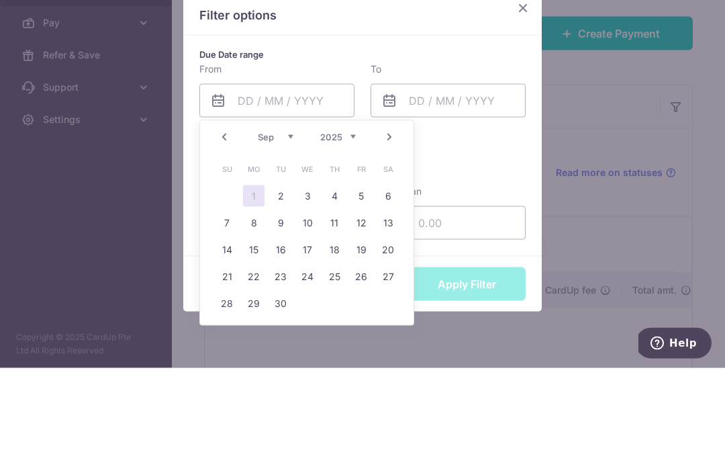
click at [257, 292] on link "1" at bounding box center [253, 302] width 21 height 21
type input "[DATE]"
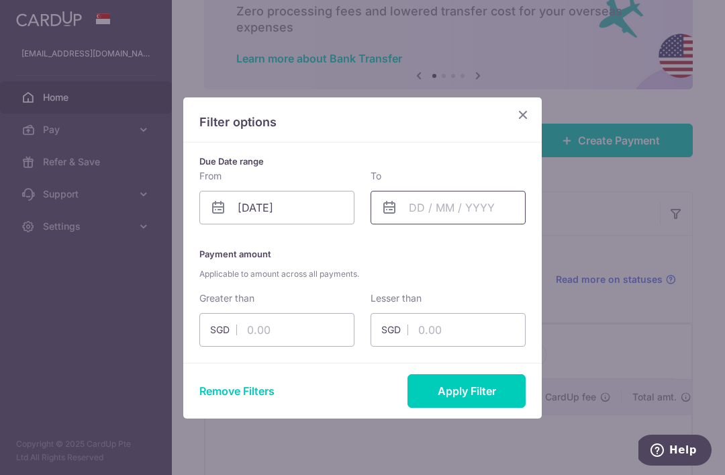
click at [470, 213] on input "text" at bounding box center [448, 208] width 155 height 34
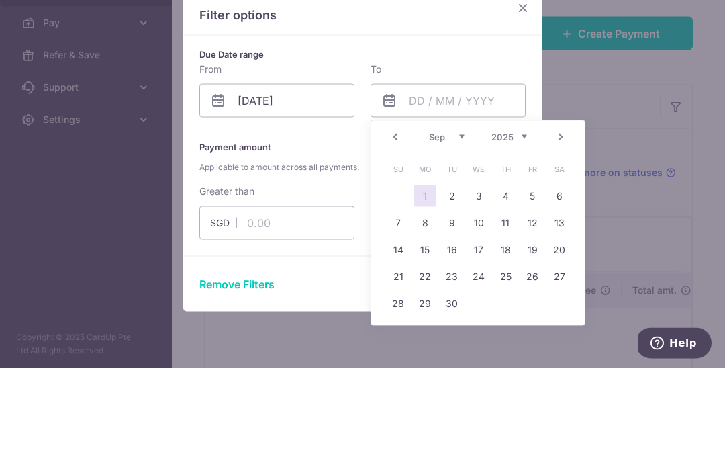
click at [512, 292] on link "4" at bounding box center [505, 302] width 21 height 21
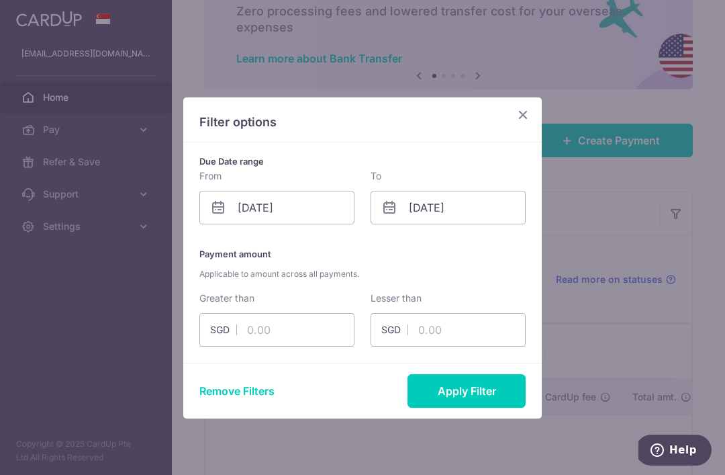
click at [484, 398] on button "Apply Filter" at bounding box center [467, 391] width 118 height 34
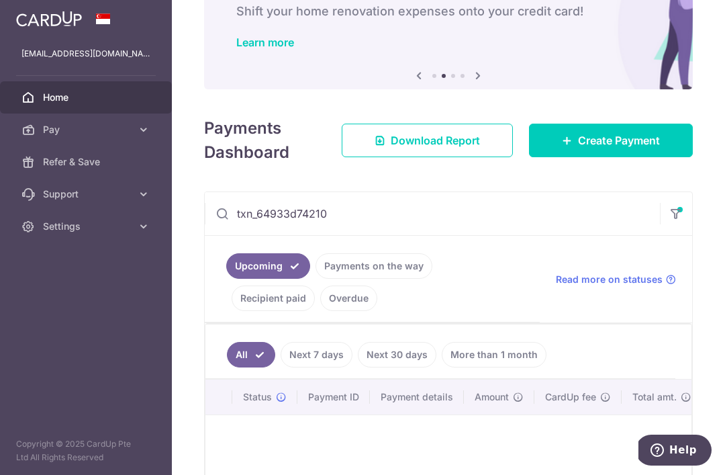
click at [667, 207] on button "button" at bounding box center [676, 213] width 32 height 33
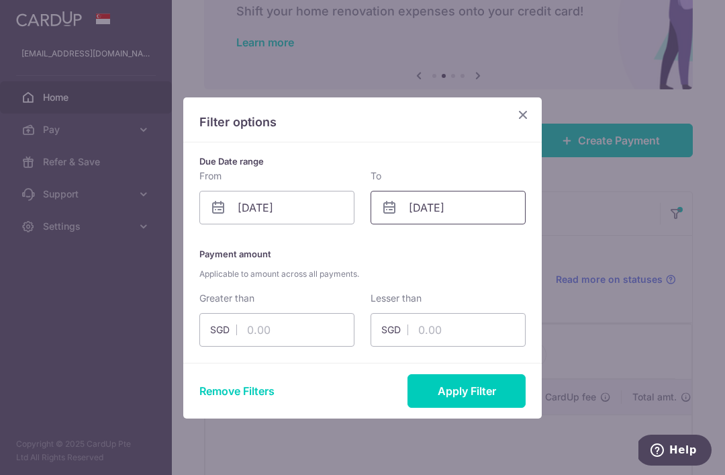
click at [489, 207] on input "[DATE]" at bounding box center [448, 208] width 155 height 34
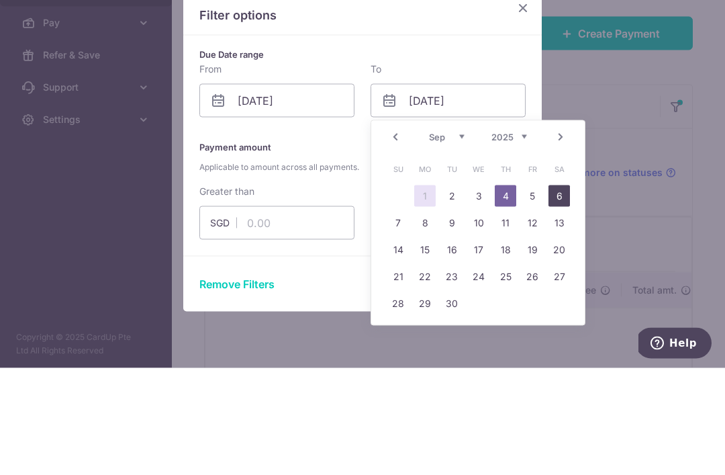
click at [559, 292] on link "6" at bounding box center [559, 302] width 21 height 21
type input "[DATE]"
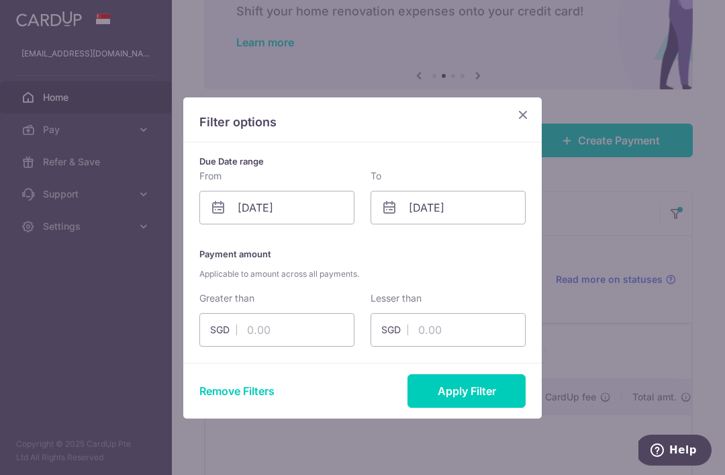
click at [493, 406] on button "Apply Filter" at bounding box center [467, 391] width 118 height 34
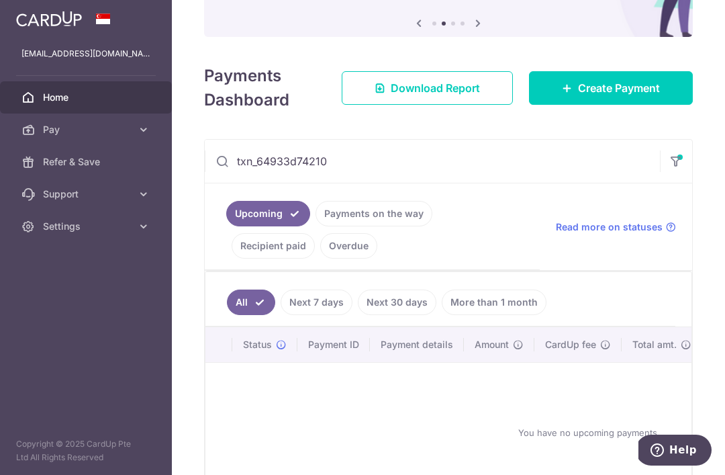
scroll to position [136, 0]
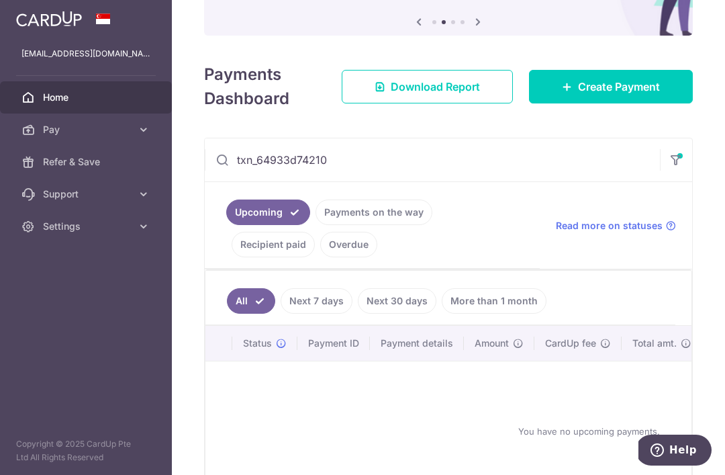
click at [205, 142] on input "txn_64933d74210" at bounding box center [432, 159] width 455 height 43
click at [205, 152] on input "txn_64933d74210" at bounding box center [432, 159] width 455 height 43
click at [205, 150] on input "txn_64933d74210" at bounding box center [432, 159] width 455 height 43
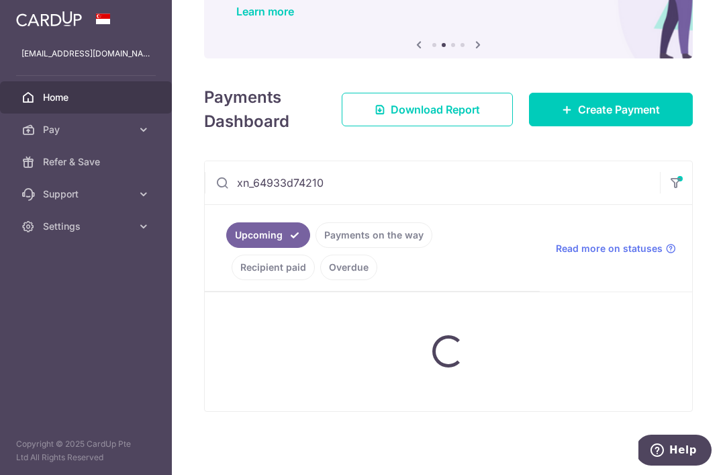
scroll to position [83, 0]
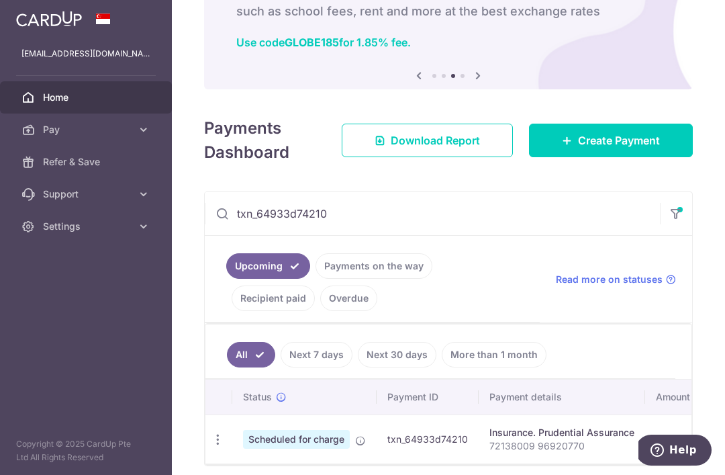
type input "txn_64933d74210"
click at [462, 144] on span "Download Report" at bounding box center [435, 140] width 89 height 16
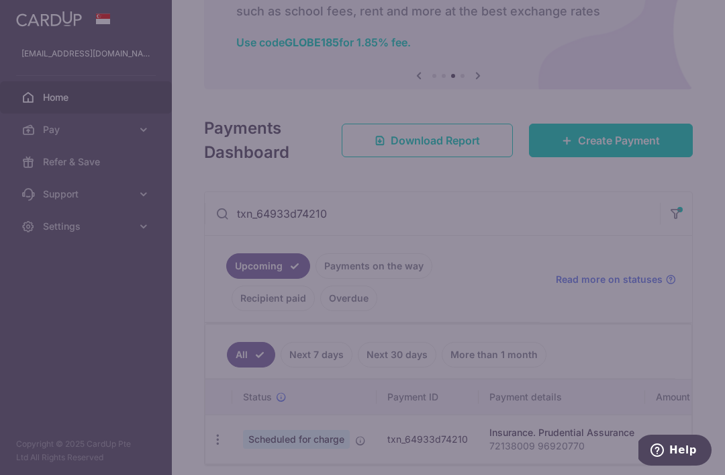
scroll to position [0, 0]
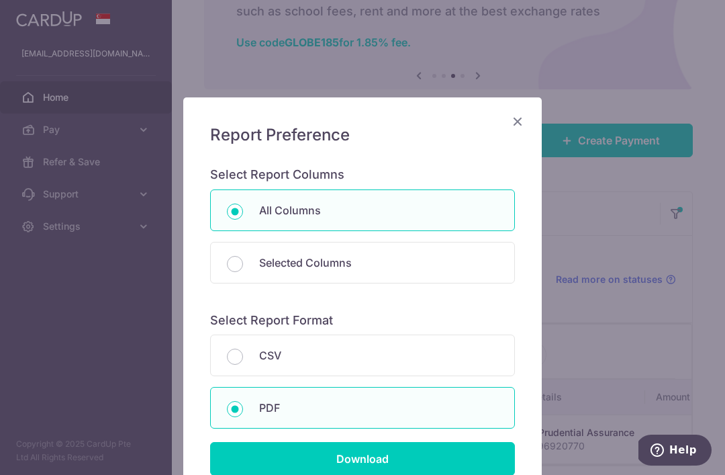
click at [409, 474] on html "[EMAIL_ADDRESS][DOMAIN_NAME] Home Pay Payments Recipients Cards Refer & Save Su…" at bounding box center [362, 237] width 725 height 475
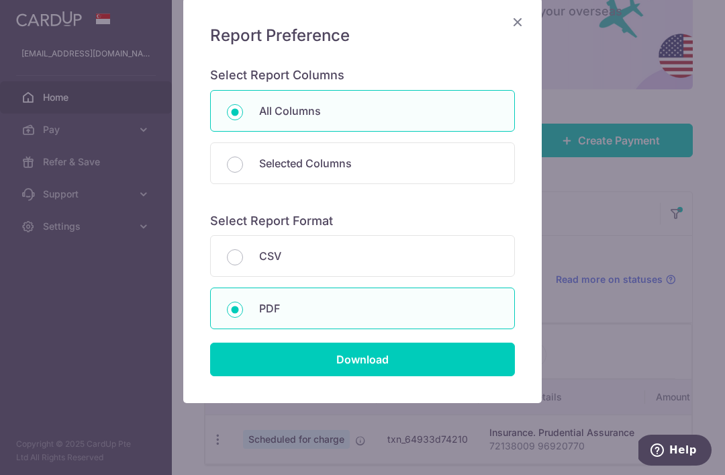
scroll to position [101, 0]
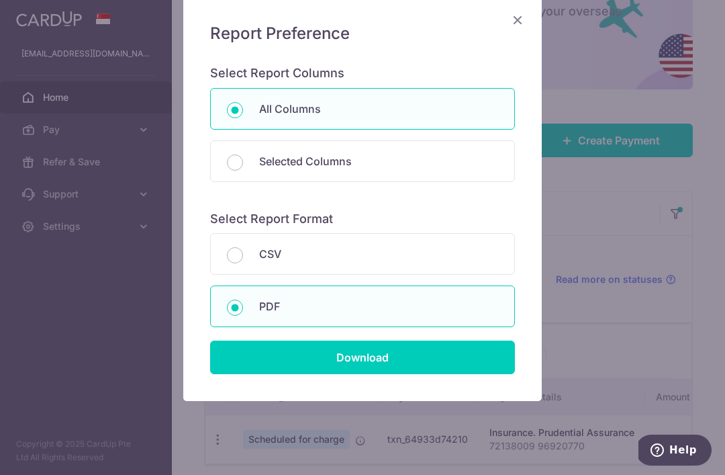
click at [364, 400] on div "Report Preference Select Report Columns All Columns Selected Columns Payment Id…" at bounding box center [363, 198] width 360 height 406
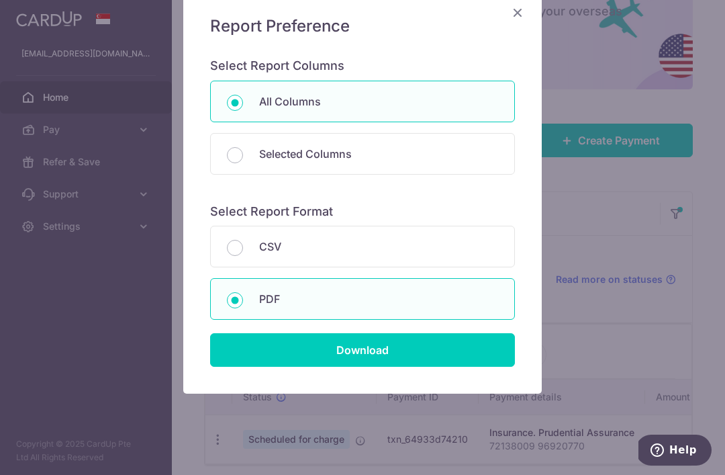
click at [472, 390] on div "Report Preference Select Report Columns All Columns Selected Columns Payment Id…" at bounding box center [362, 191] width 359 height 405
click at [446, 391] on div "Report Preference Select Report Columns All Columns Selected Columns Payment Id…" at bounding box center [362, 191] width 359 height 405
click at [406, 401] on div "Report Preference Select Report Columns All Columns Selected Columns Payment Id…" at bounding box center [362, 237] width 725 height 475
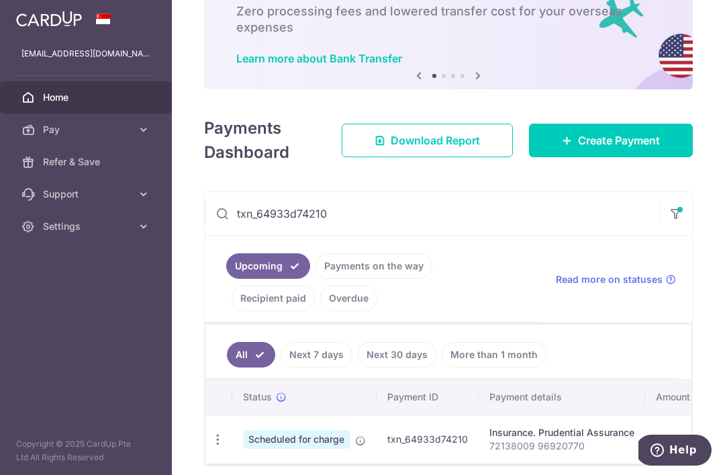
click at [464, 148] on span "Download Report" at bounding box center [435, 140] width 89 height 16
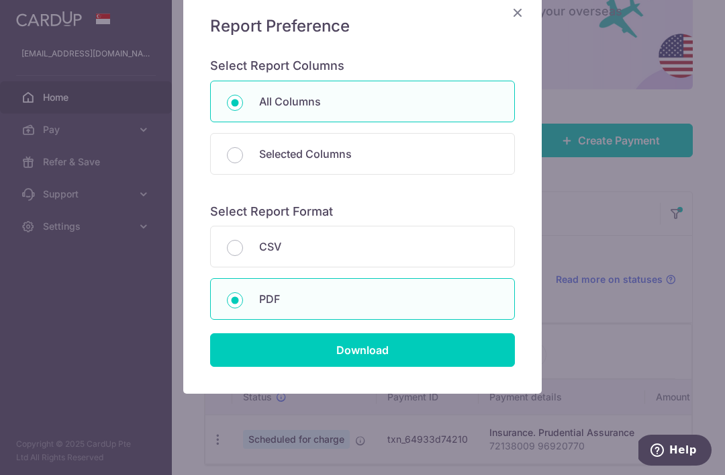
scroll to position [0, 0]
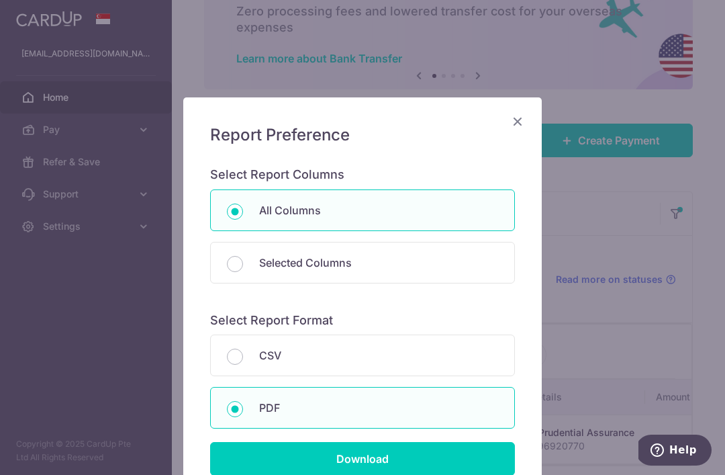
click at [436, 474] on html "[EMAIL_ADDRESS][DOMAIN_NAME] Home Pay Payments Recipients Cards Refer & Save Su…" at bounding box center [362, 237] width 725 height 475
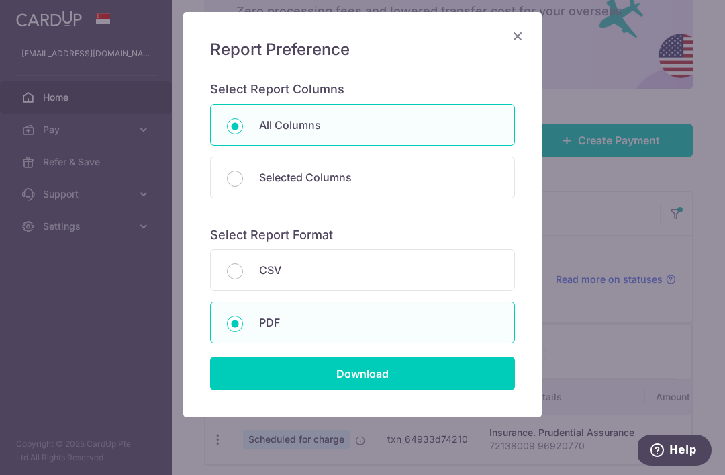
scroll to position [88, 0]
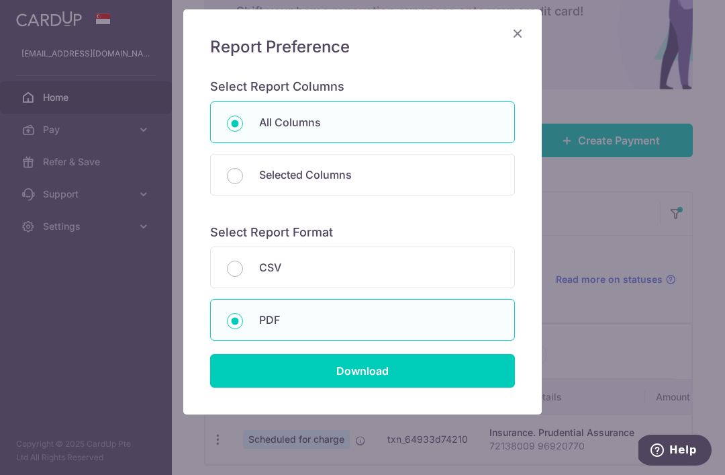
click at [387, 412] on div "Report Preference Select Report Columns All Columns Selected Columns Payment Id…" at bounding box center [362, 211] width 359 height 405
click at [336, 413] on div "Report Preference Select Report Columns All Columns Selected Columns Payment Id…" at bounding box center [362, 211] width 359 height 405
click at [456, 421] on div "Report Preference Select Report Columns All Columns Selected Columns Payment Id…" at bounding box center [362, 237] width 725 height 475
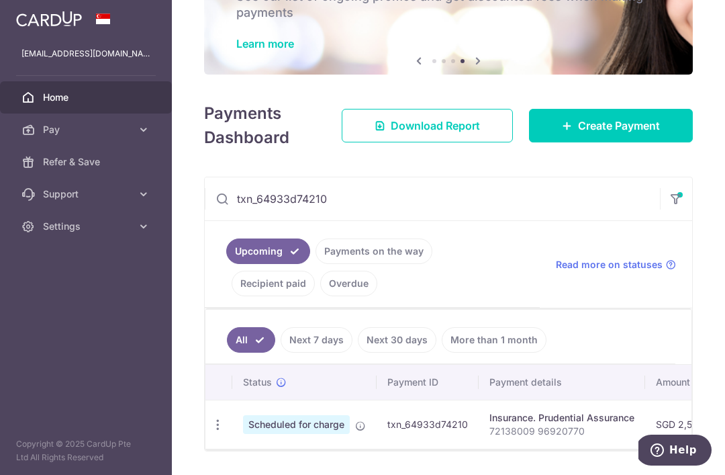
scroll to position [96, 0]
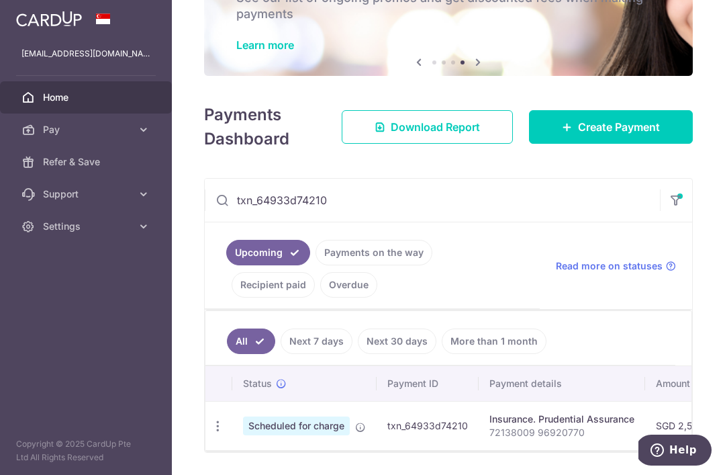
click at [441, 135] on span "Download Report" at bounding box center [435, 127] width 89 height 16
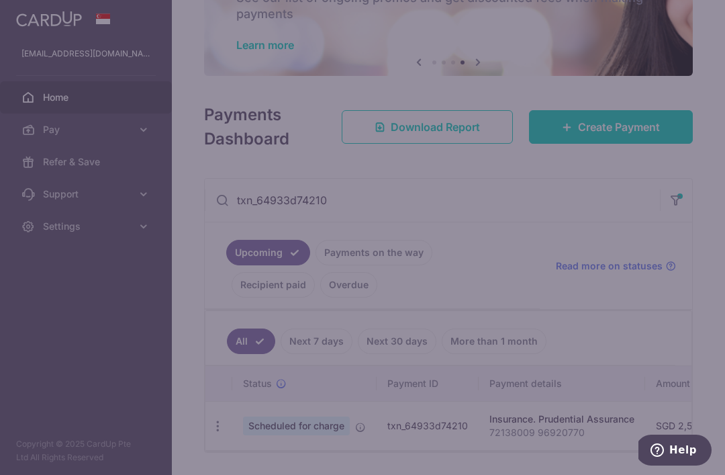
scroll to position [0, 0]
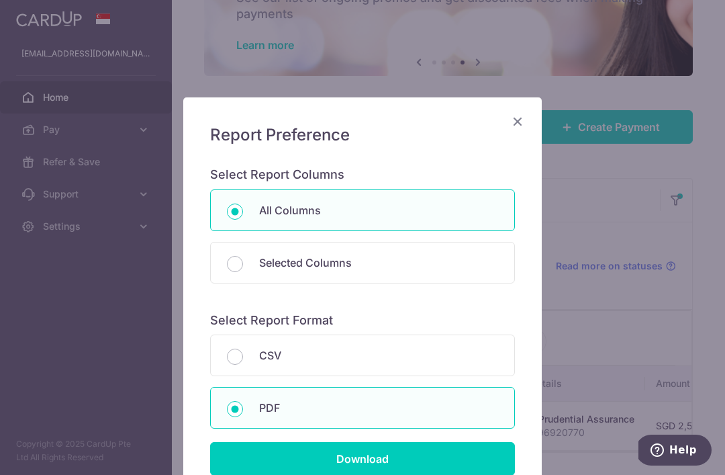
click at [433, 460] on input "Download" at bounding box center [362, 459] width 305 height 34
